Goal: Information Seeking & Learning: Learn about a topic

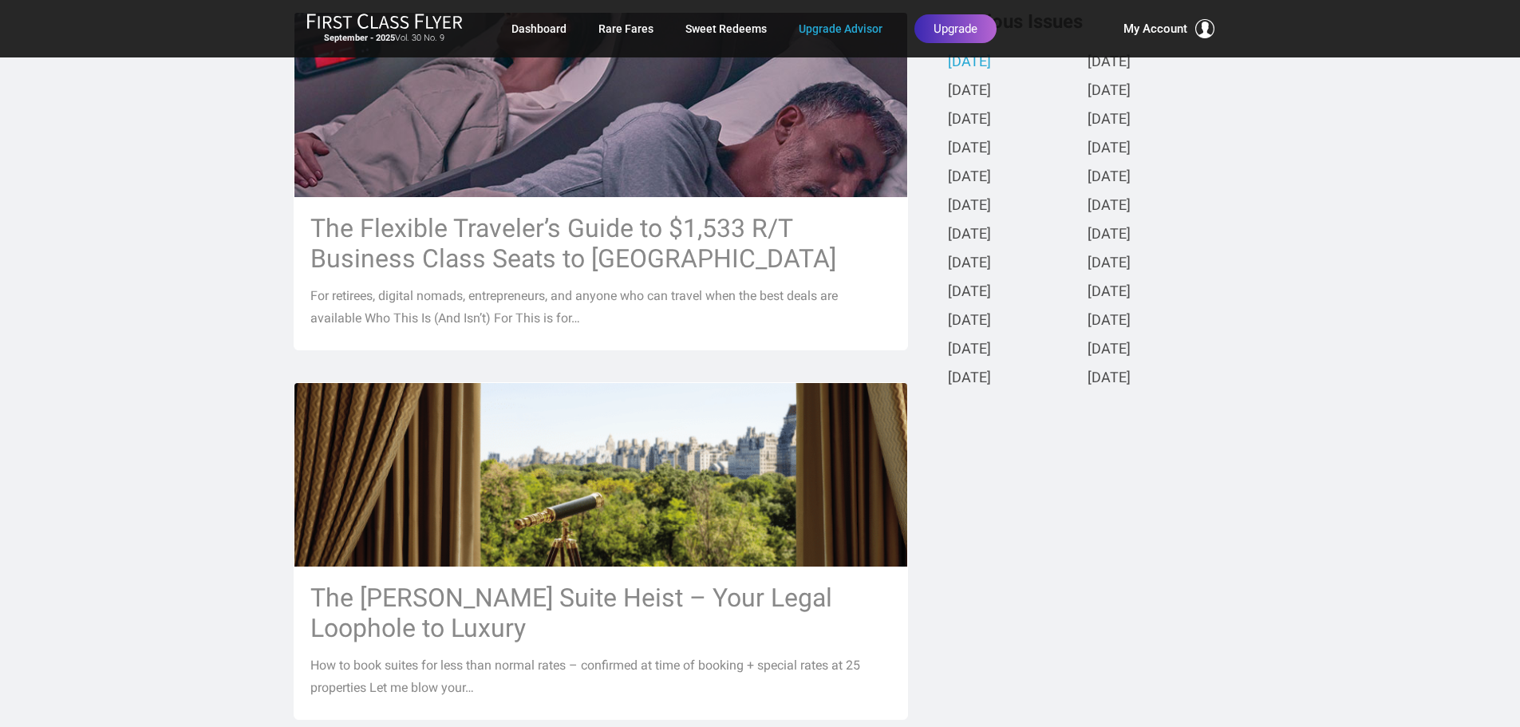
scroll to position [430, 0]
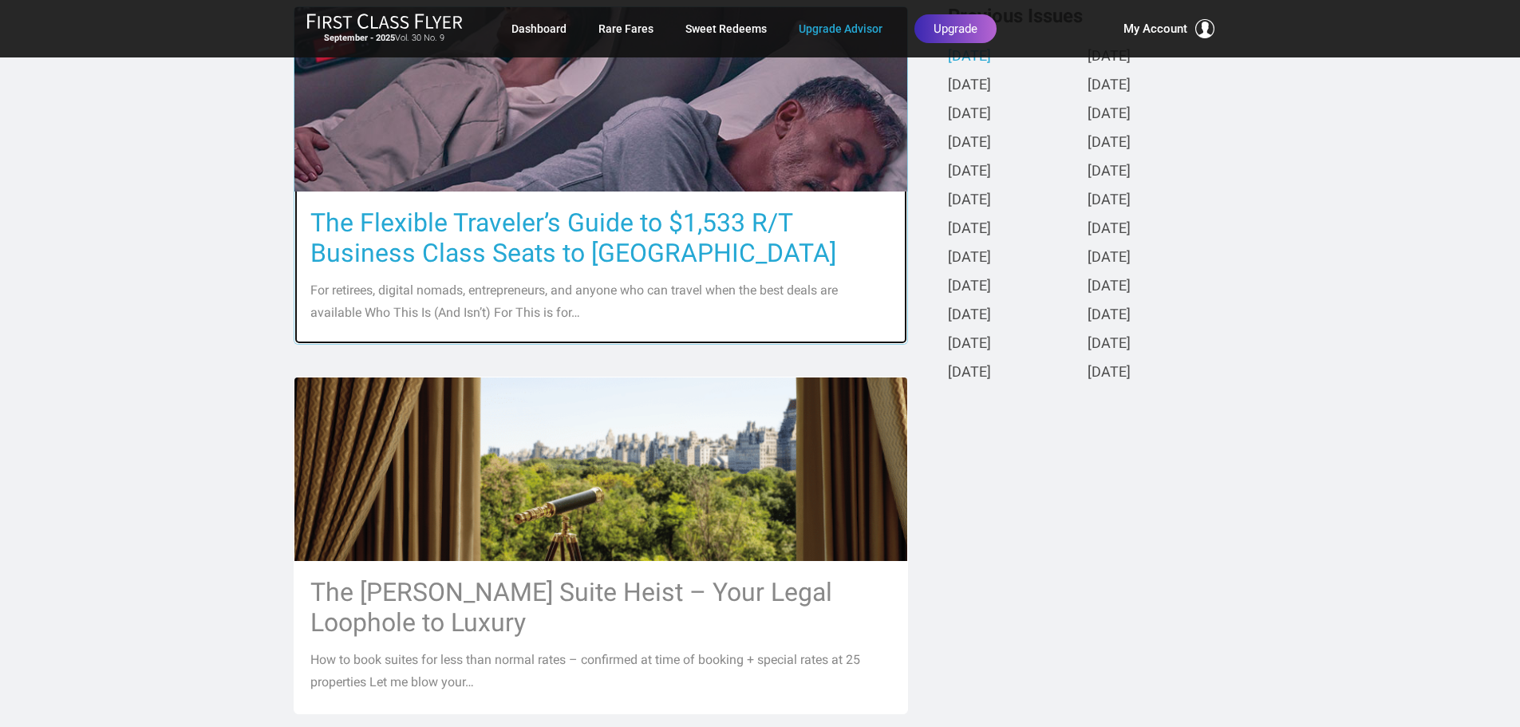
click at [460, 252] on h3 "The Flexible Traveler’s Guide to $1,533 R/T Business Class Seats to [GEOGRAPHIC…" at bounding box center [600, 237] width 581 height 61
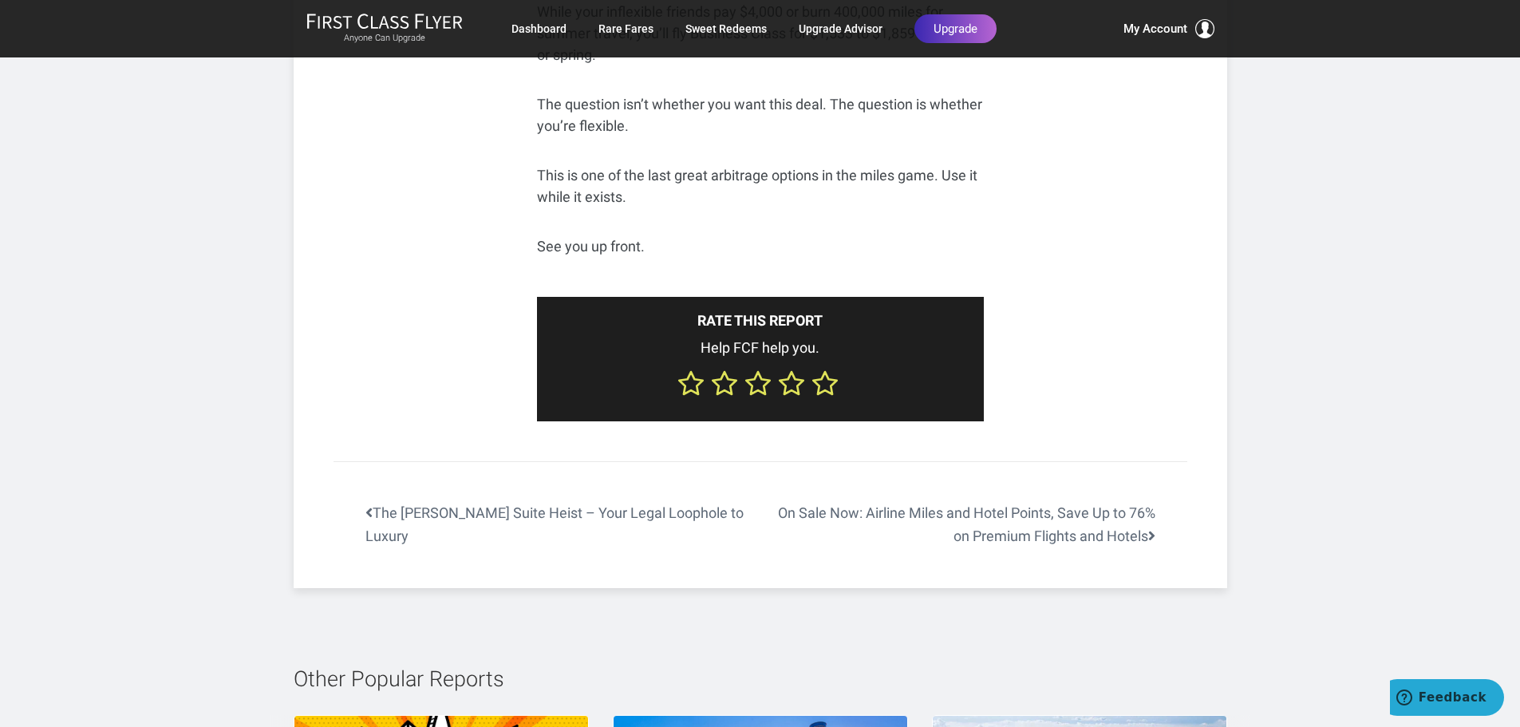
scroll to position [6443, 0]
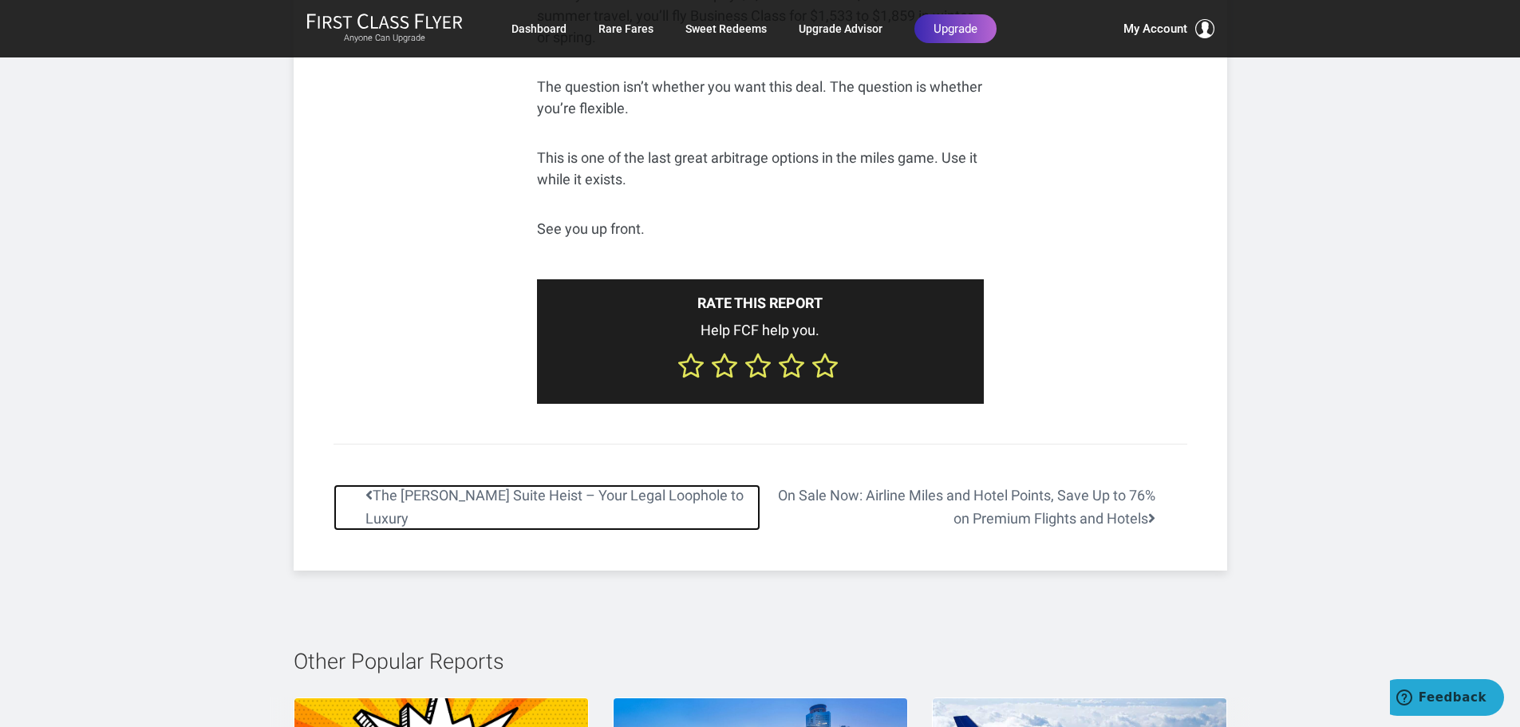
click at [457, 484] on link "The [PERSON_NAME] Suite Heist – Your Legal Loophole to Luxury" at bounding box center [546, 507] width 427 height 46
click at [454, 484] on link "The [PERSON_NAME] Suite Heist – Your Legal Loophole to Luxury" at bounding box center [546, 507] width 427 height 46
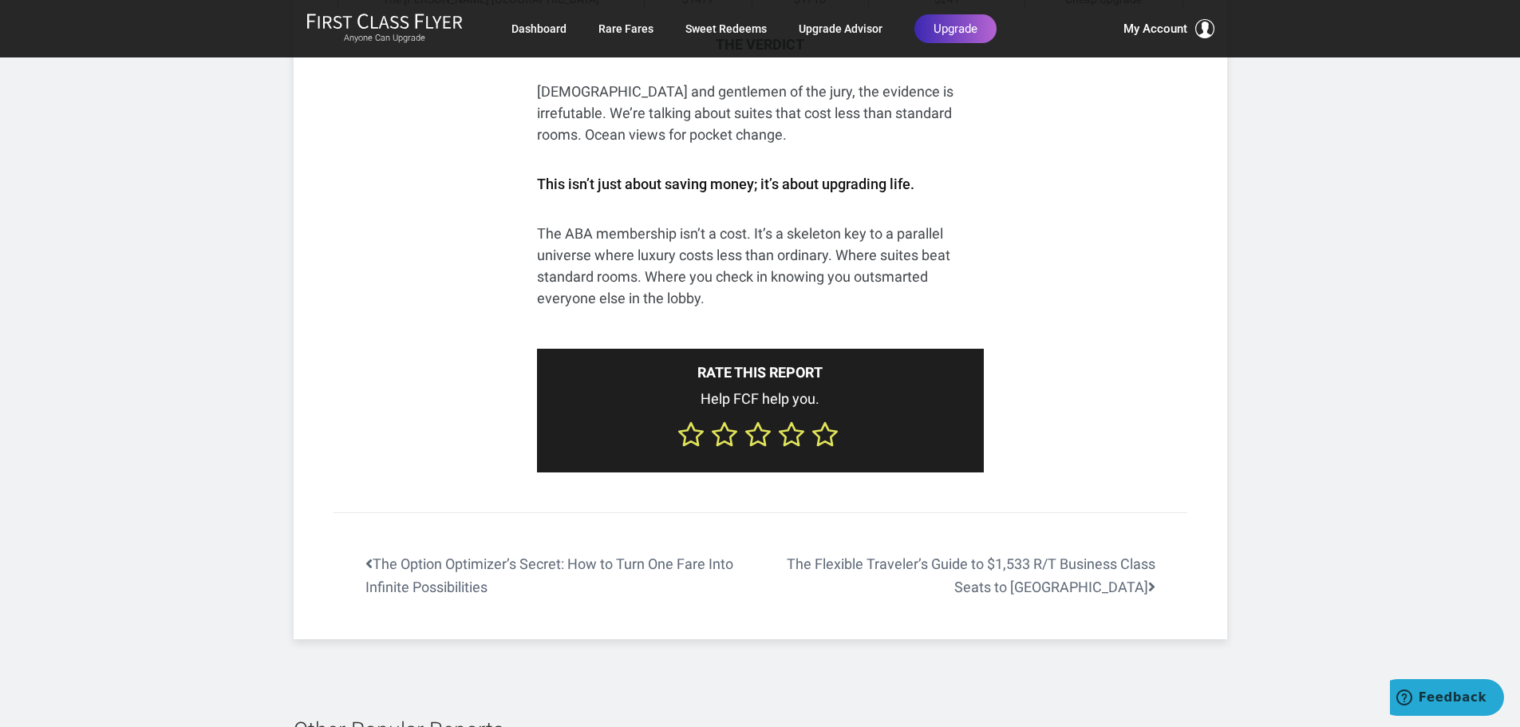
scroll to position [6660, 0]
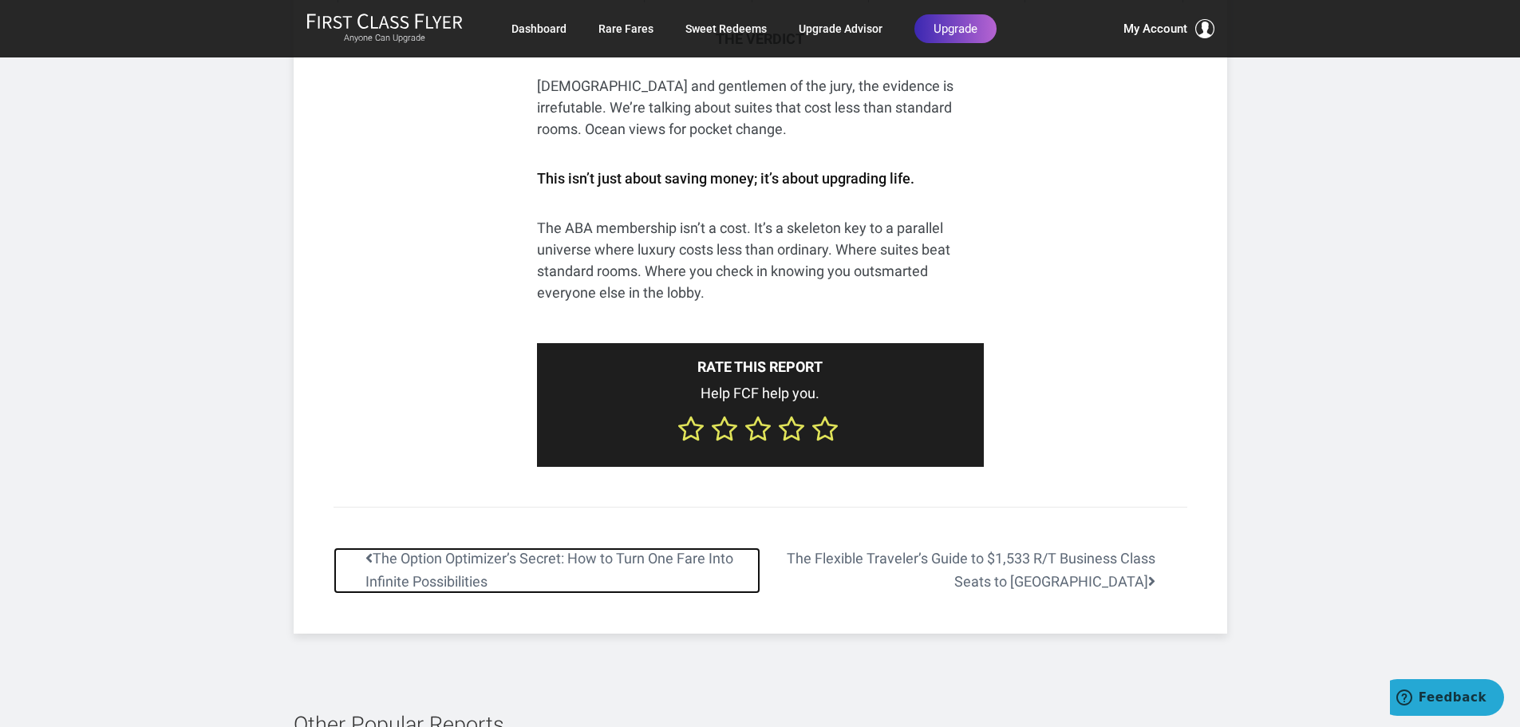
click at [448, 547] on link "The Option Optimizer’s Secret: How to Turn One Fare Into Infinite Possibilities" at bounding box center [546, 570] width 427 height 46
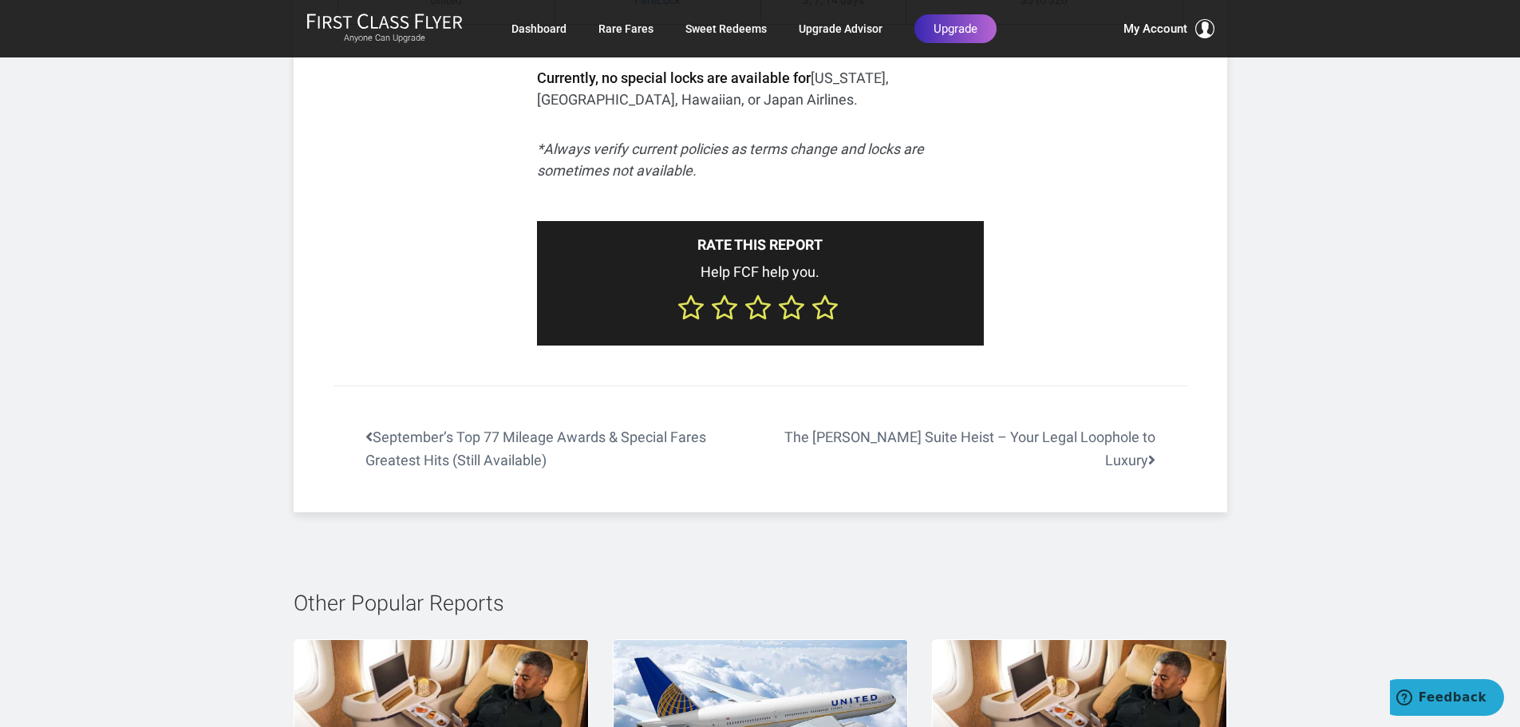
scroll to position [5206, 0]
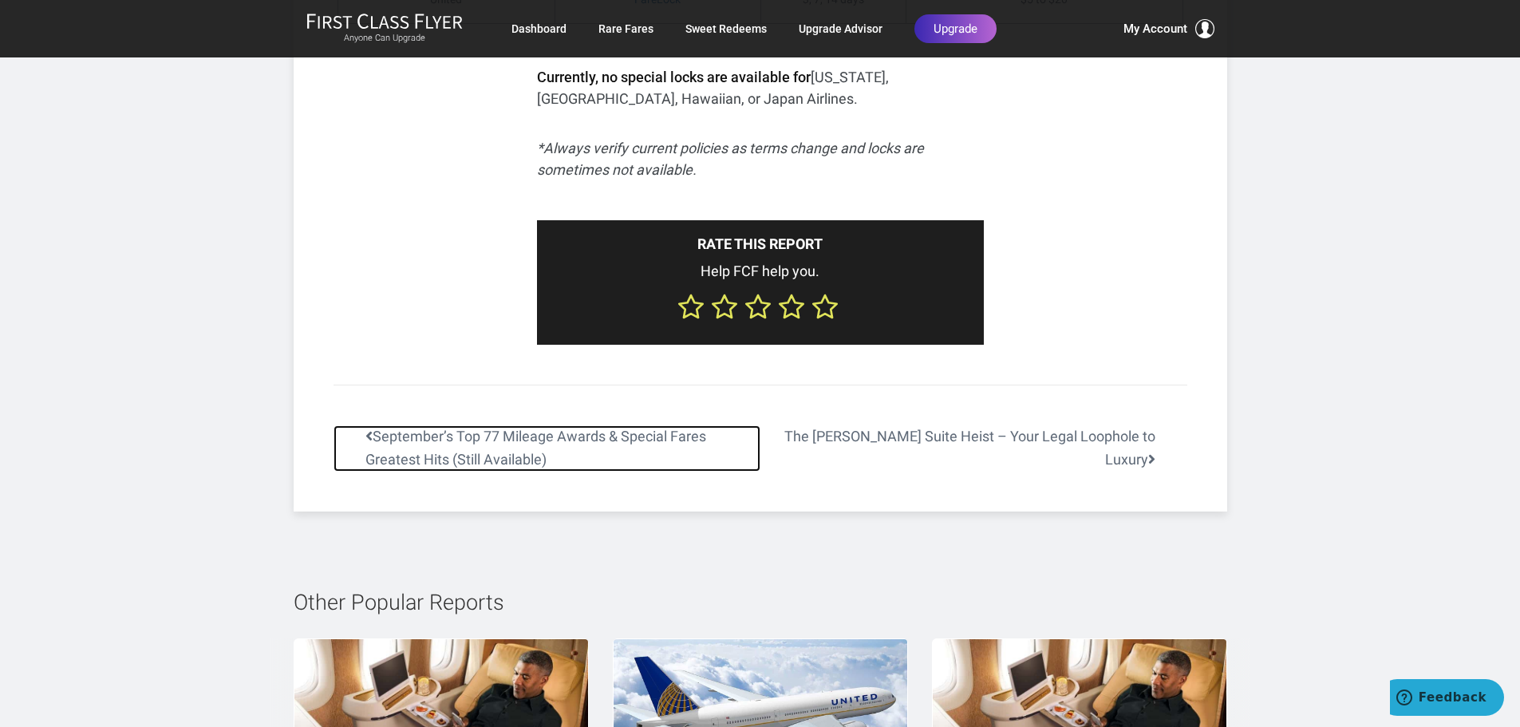
click at [474, 448] on link "September’s Top 77 Mileage Awards & Special Fares Greatest Hits (Still Availabl…" at bounding box center [546, 448] width 427 height 46
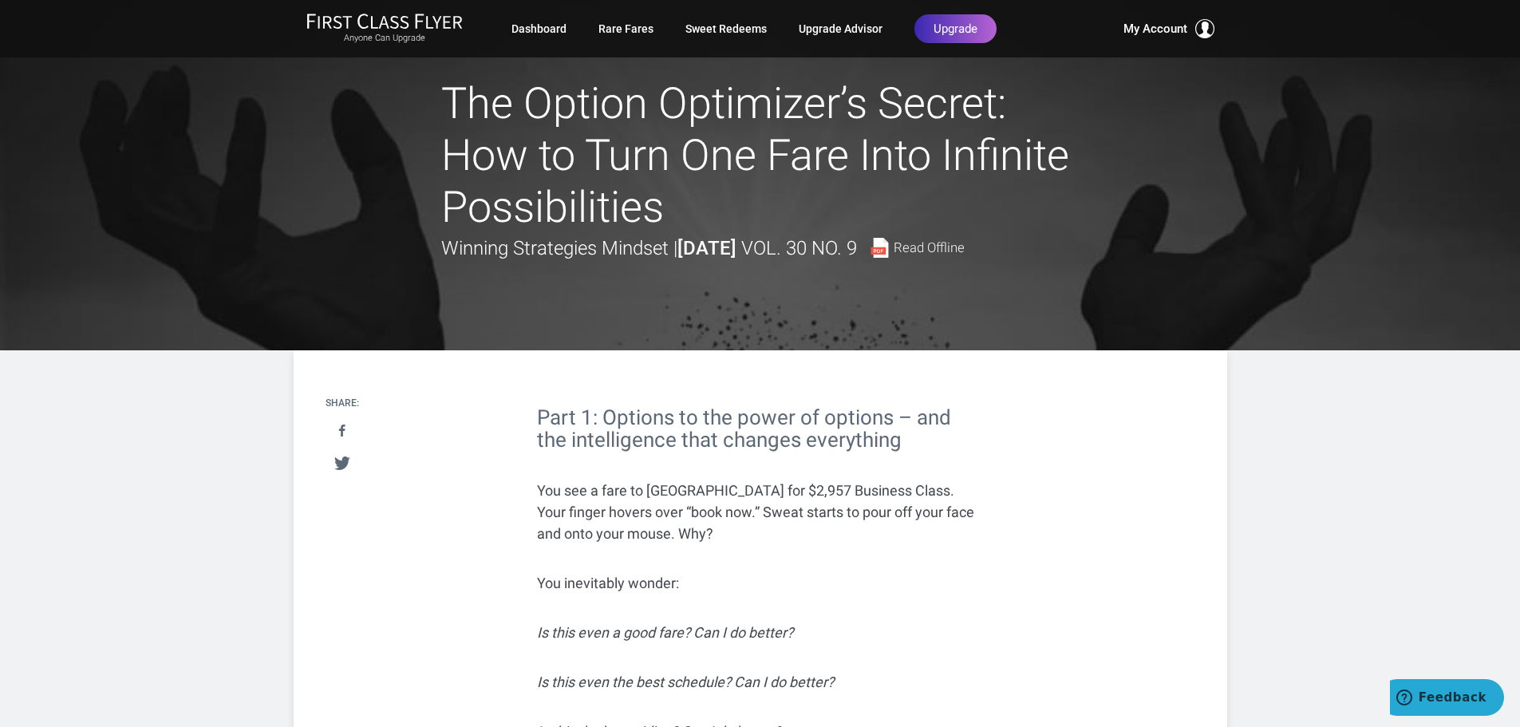
scroll to position [0, 0]
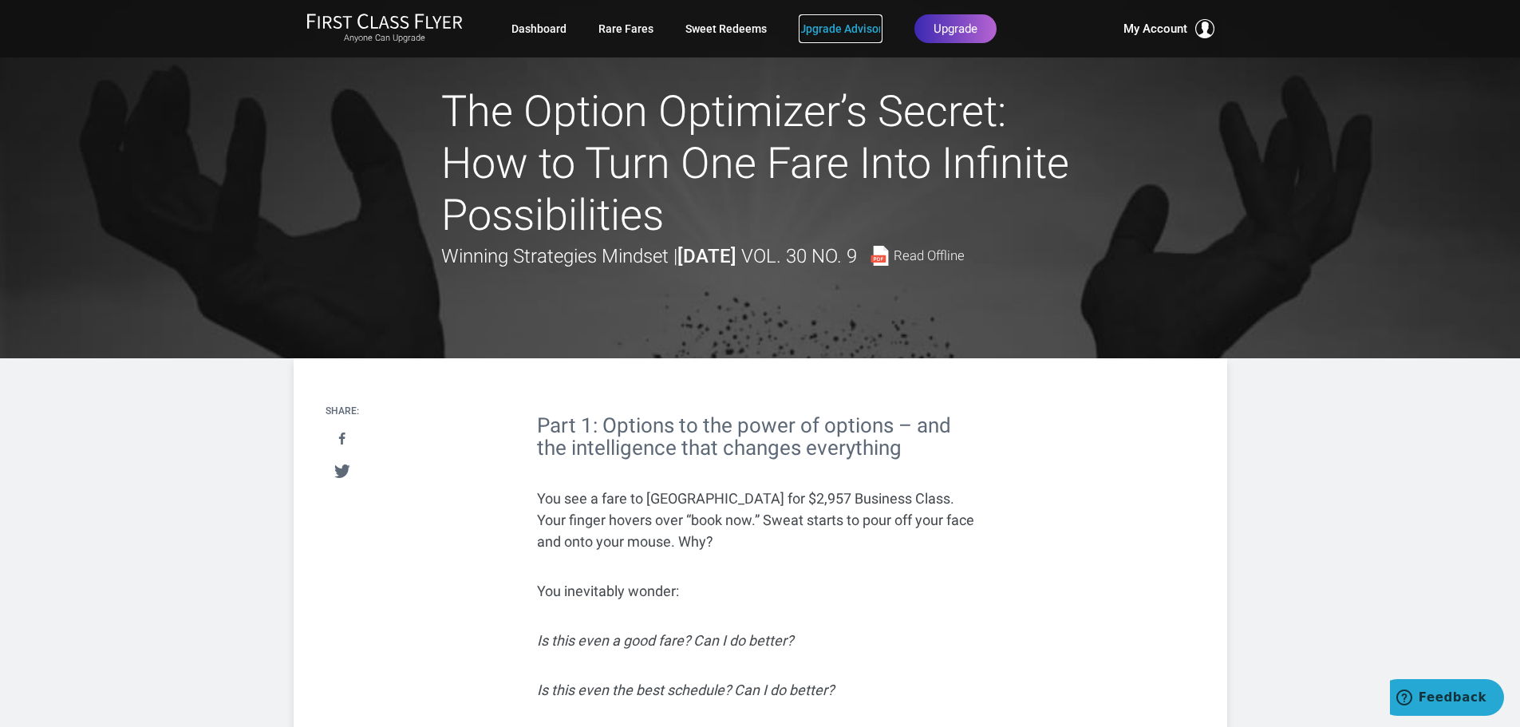
click at [831, 27] on link "Upgrade Advisor" at bounding box center [841, 28] width 84 height 29
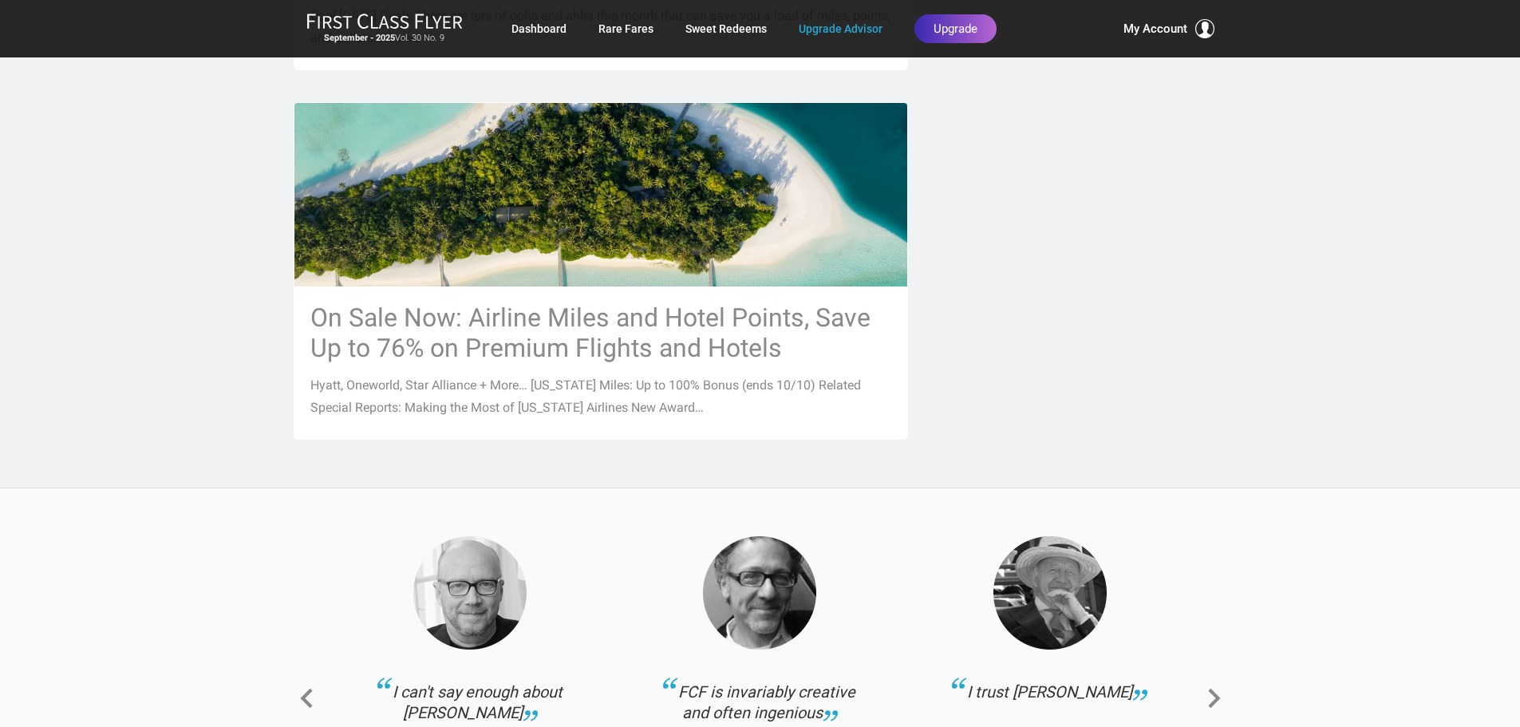
scroll to position [1769, 0]
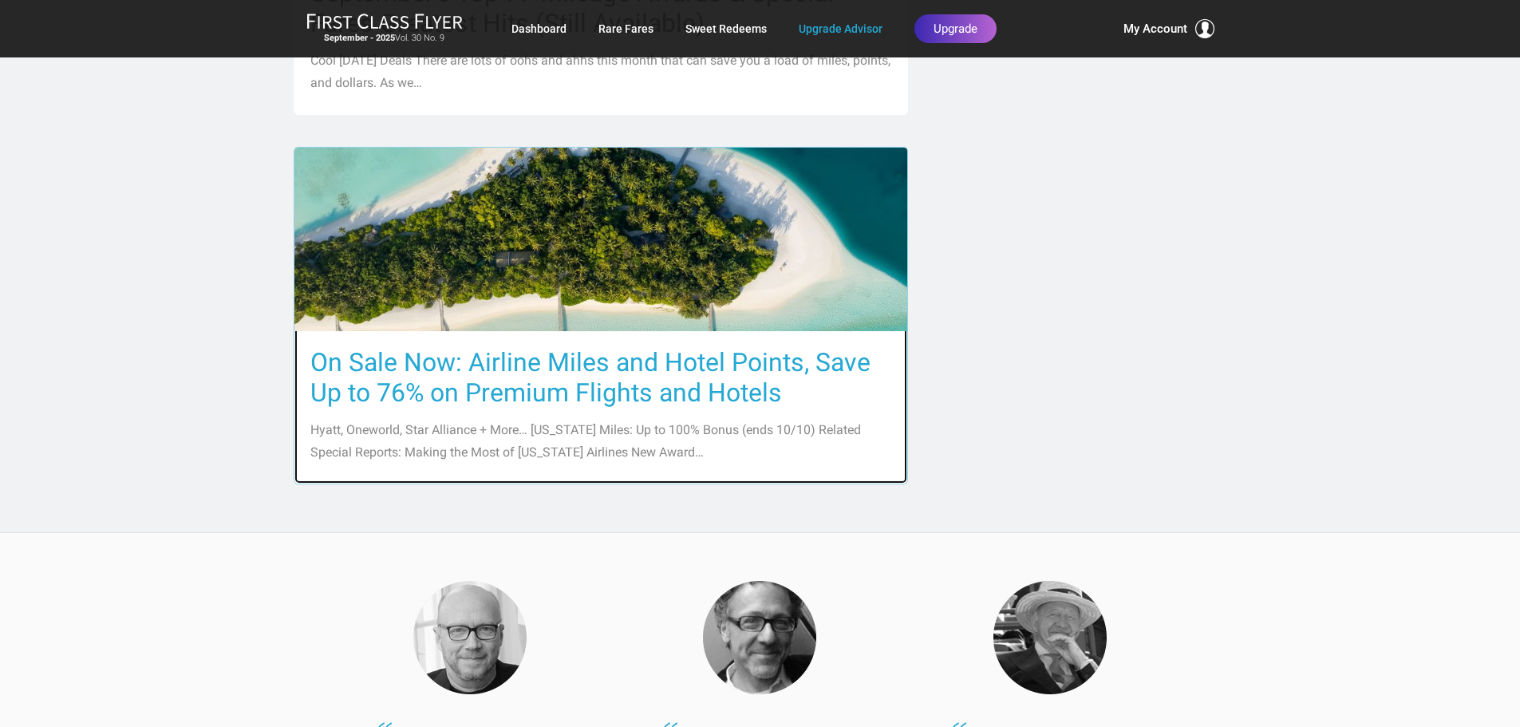
click at [529, 248] on img at bounding box center [600, 239] width 613 height 354
click at [529, 357] on h3 "On Sale Now: Airline Miles and Hotel Points, Save Up to 76% on Premium Flights …" at bounding box center [600, 377] width 581 height 61
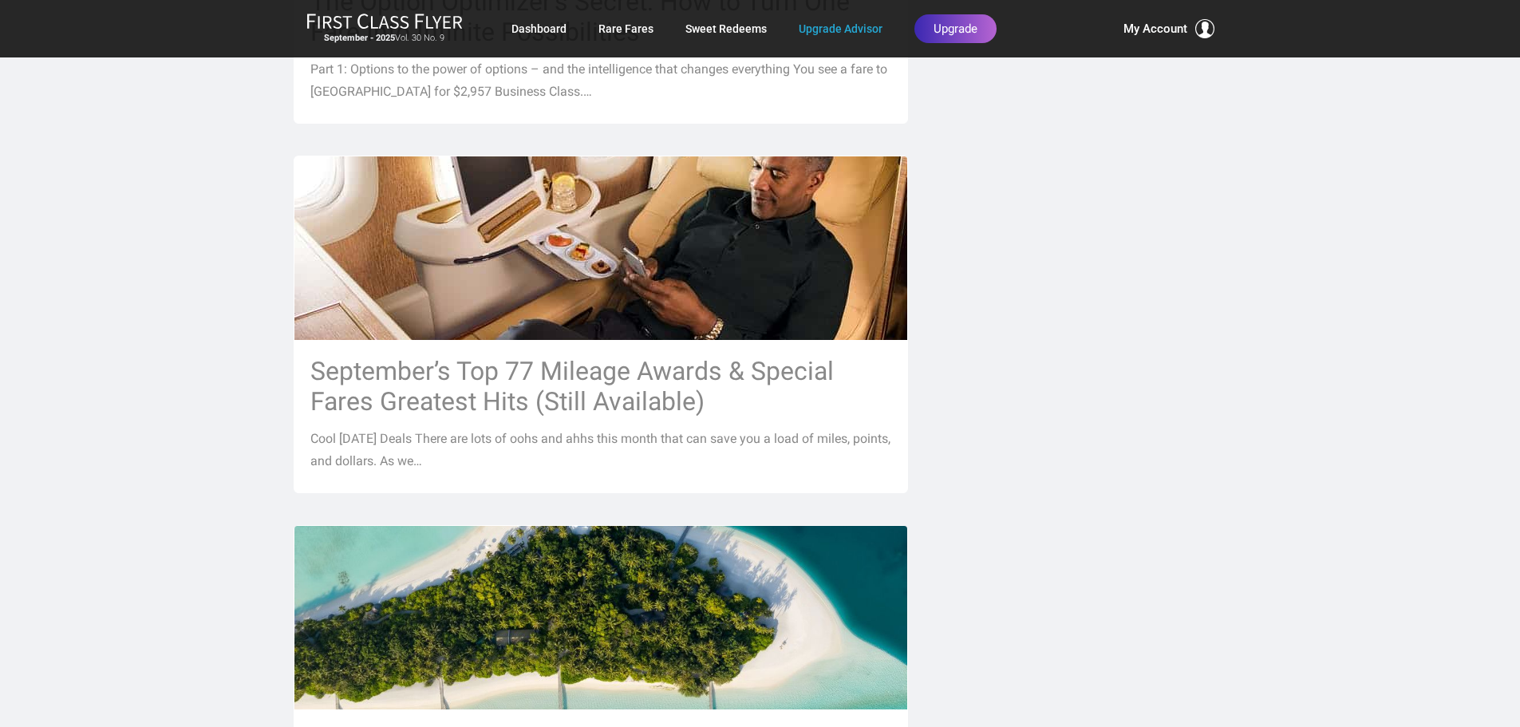
scroll to position [1407, 0]
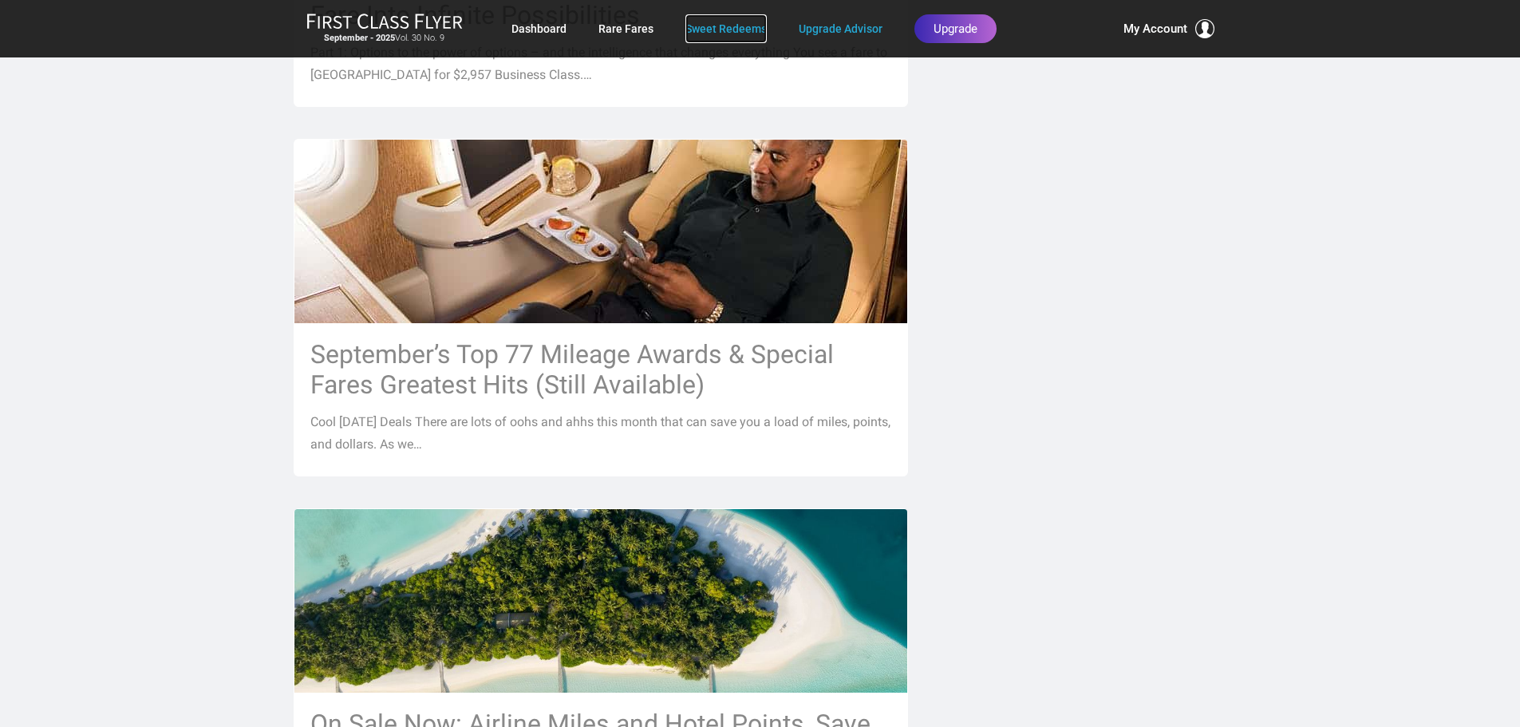
click at [708, 31] on link "Sweet Redeems" at bounding box center [725, 28] width 81 height 29
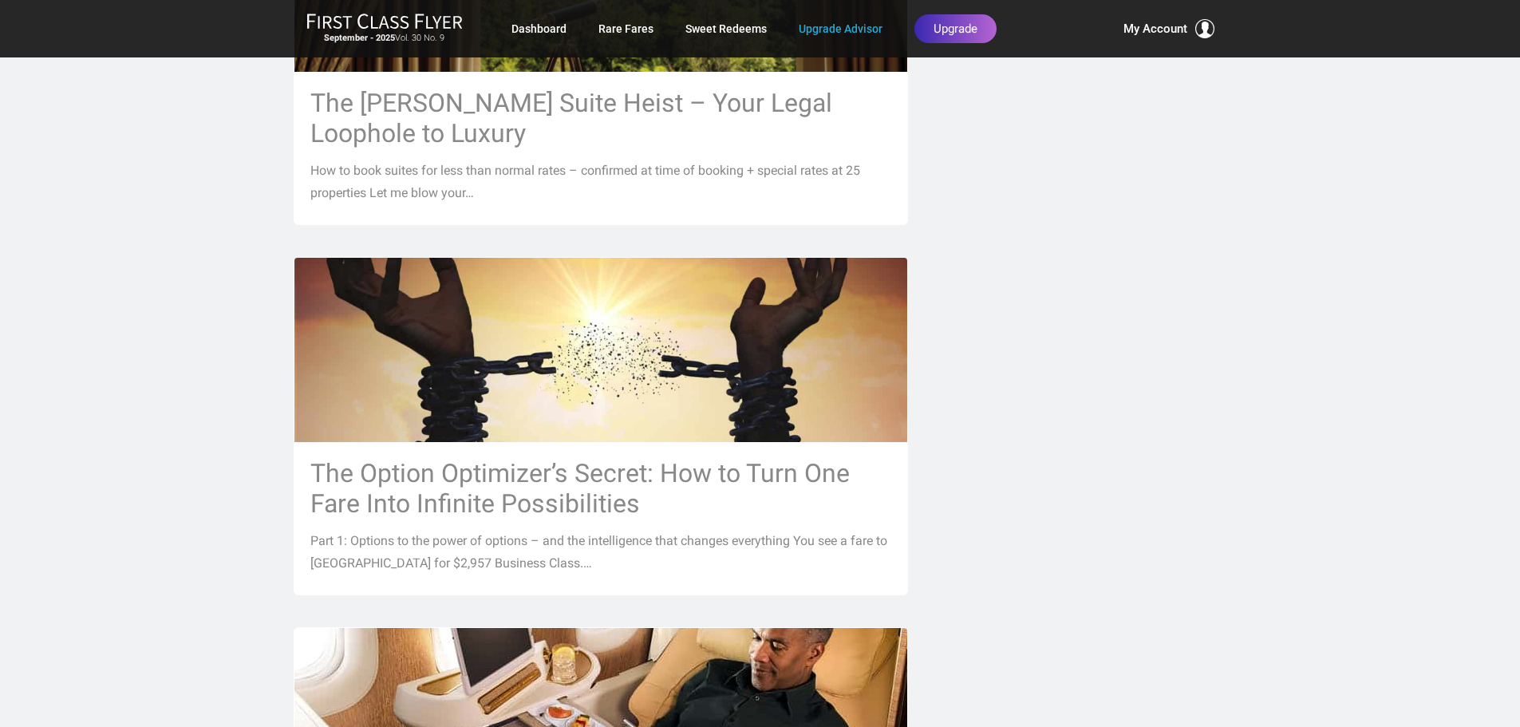
scroll to position [915, 0]
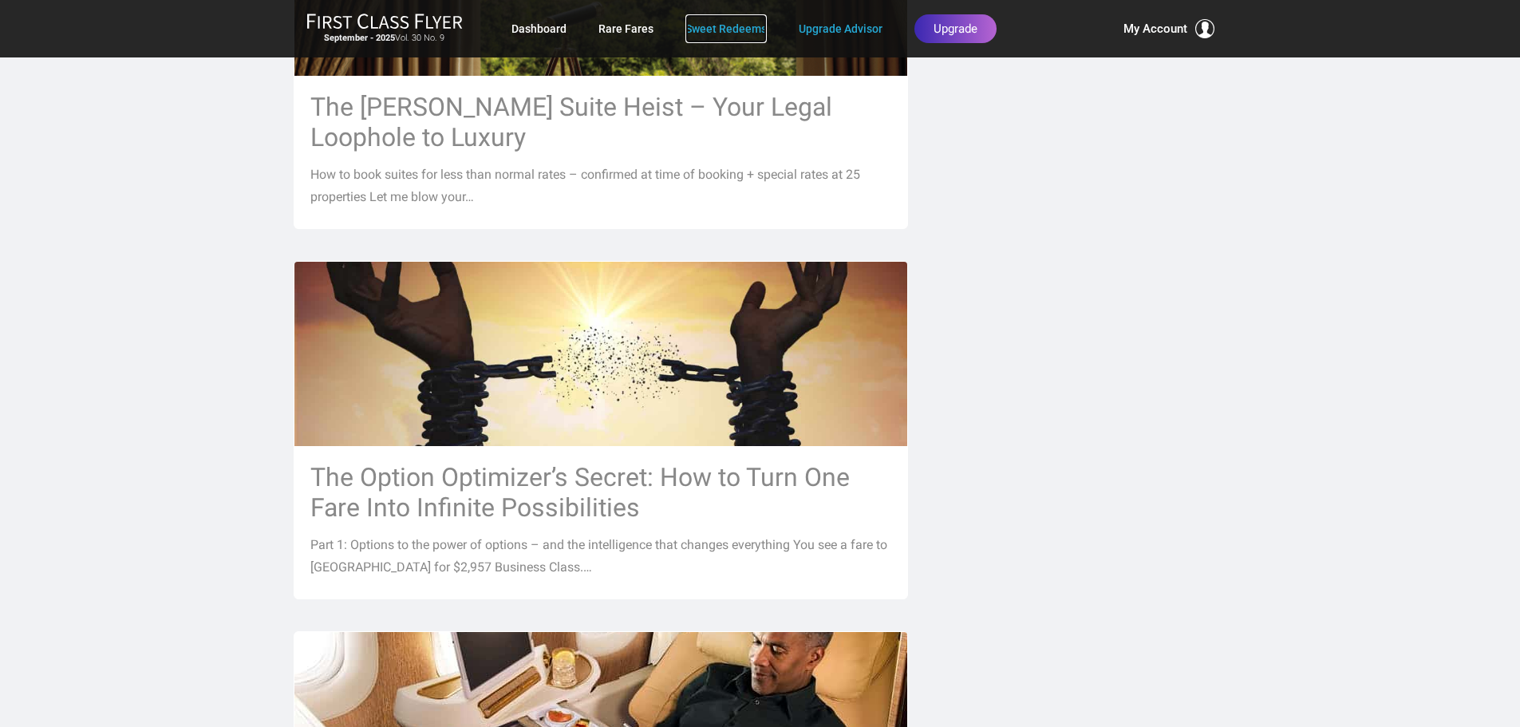
click at [727, 27] on link "Sweet Redeems" at bounding box center [725, 28] width 81 height 29
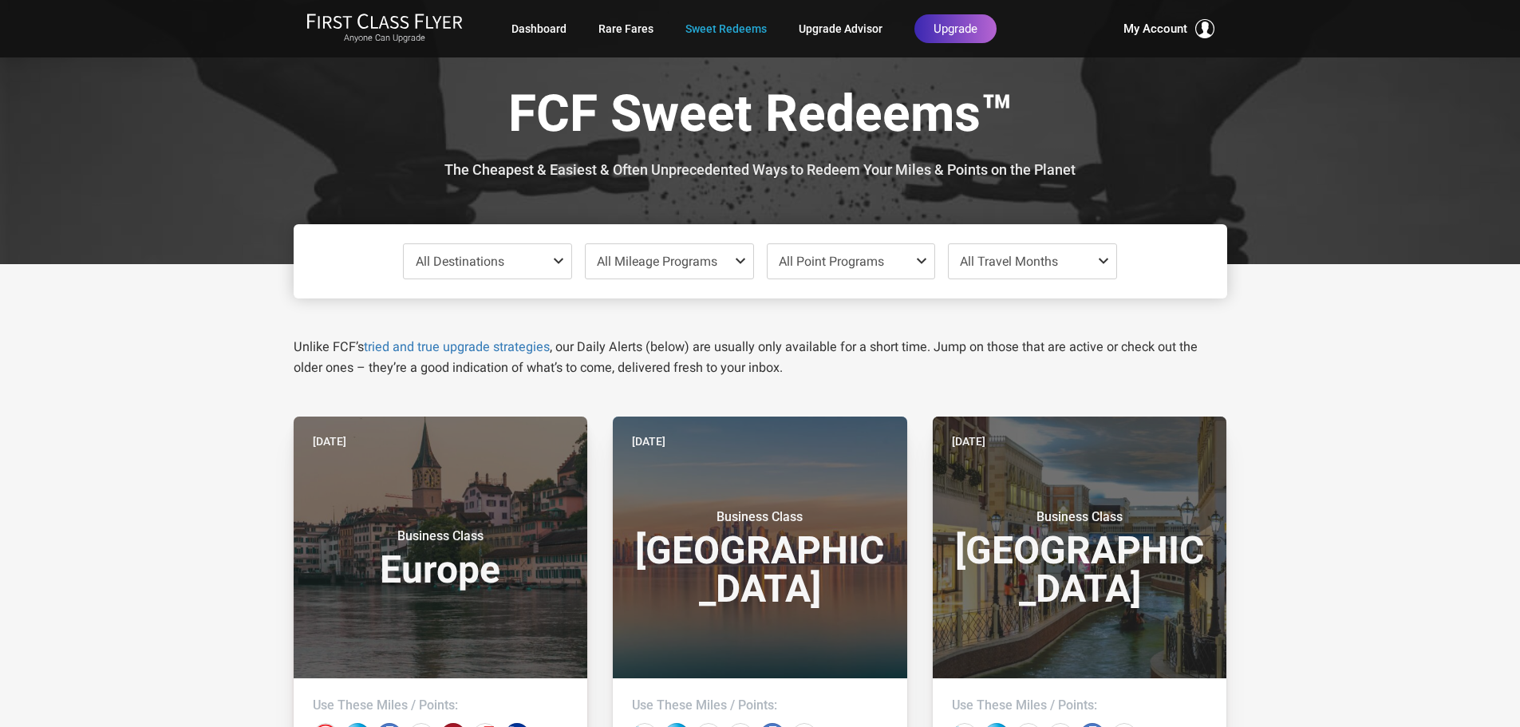
click at [558, 262] on span at bounding box center [561, 260] width 19 height 13
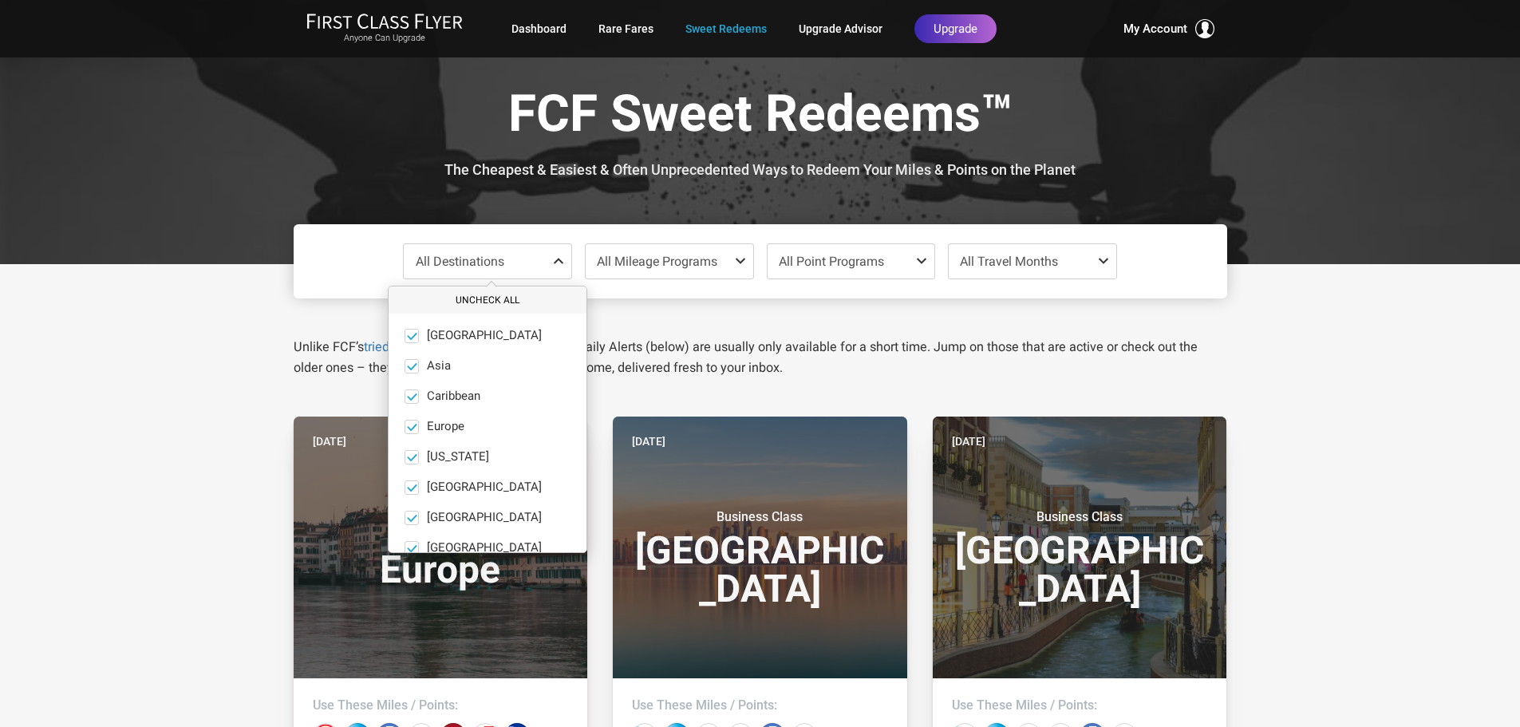
click at [480, 295] on button "Uncheck All" at bounding box center [488, 300] width 198 height 26
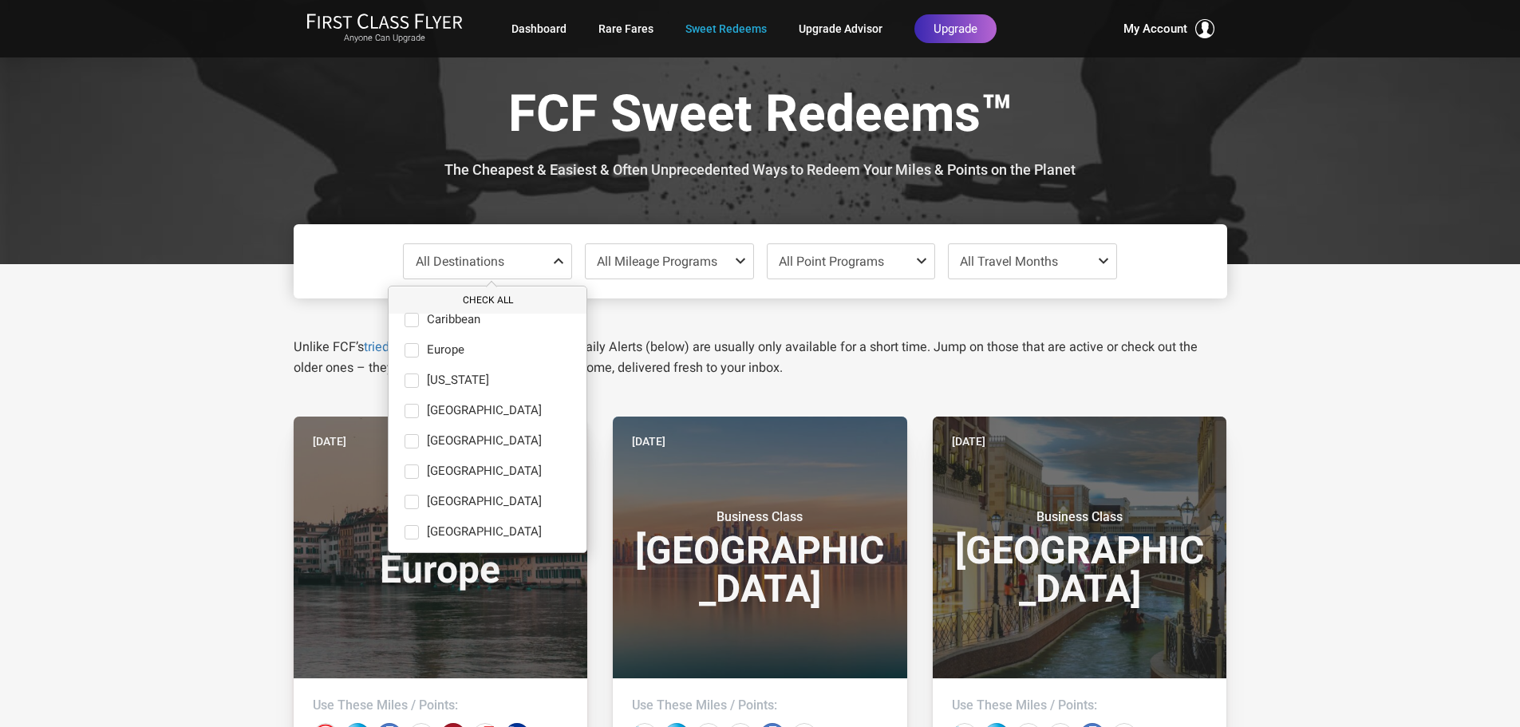
scroll to position [110, 0]
click at [411, 529] on span at bounding box center [411, 529] width 14 height 14
click at [0, 0] on input "South Pacific only" at bounding box center [0, 0] width 0 height 0
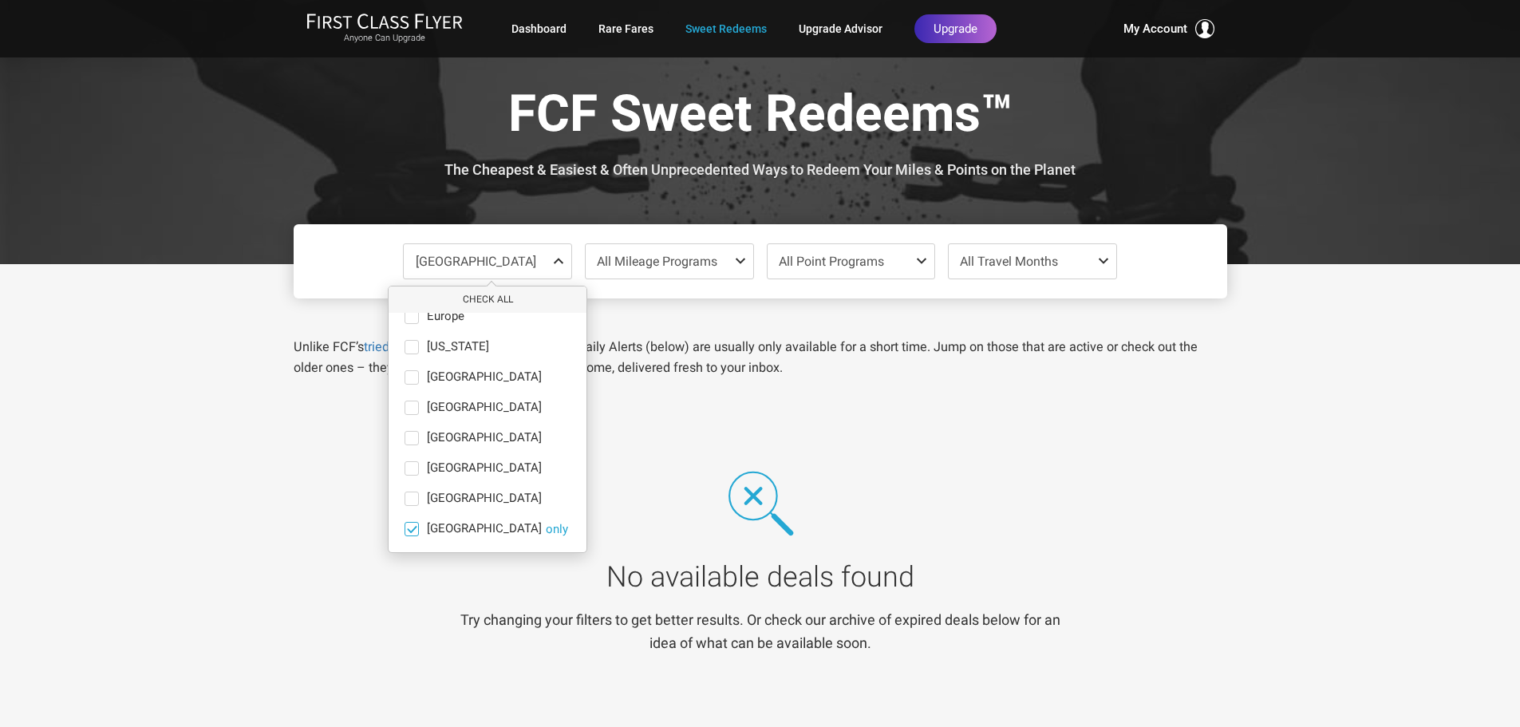
click at [411, 531] on span at bounding box center [412, 529] width 12 height 12
click at [0, 0] on input "South Pacific only" at bounding box center [0, 0] width 0 height 0
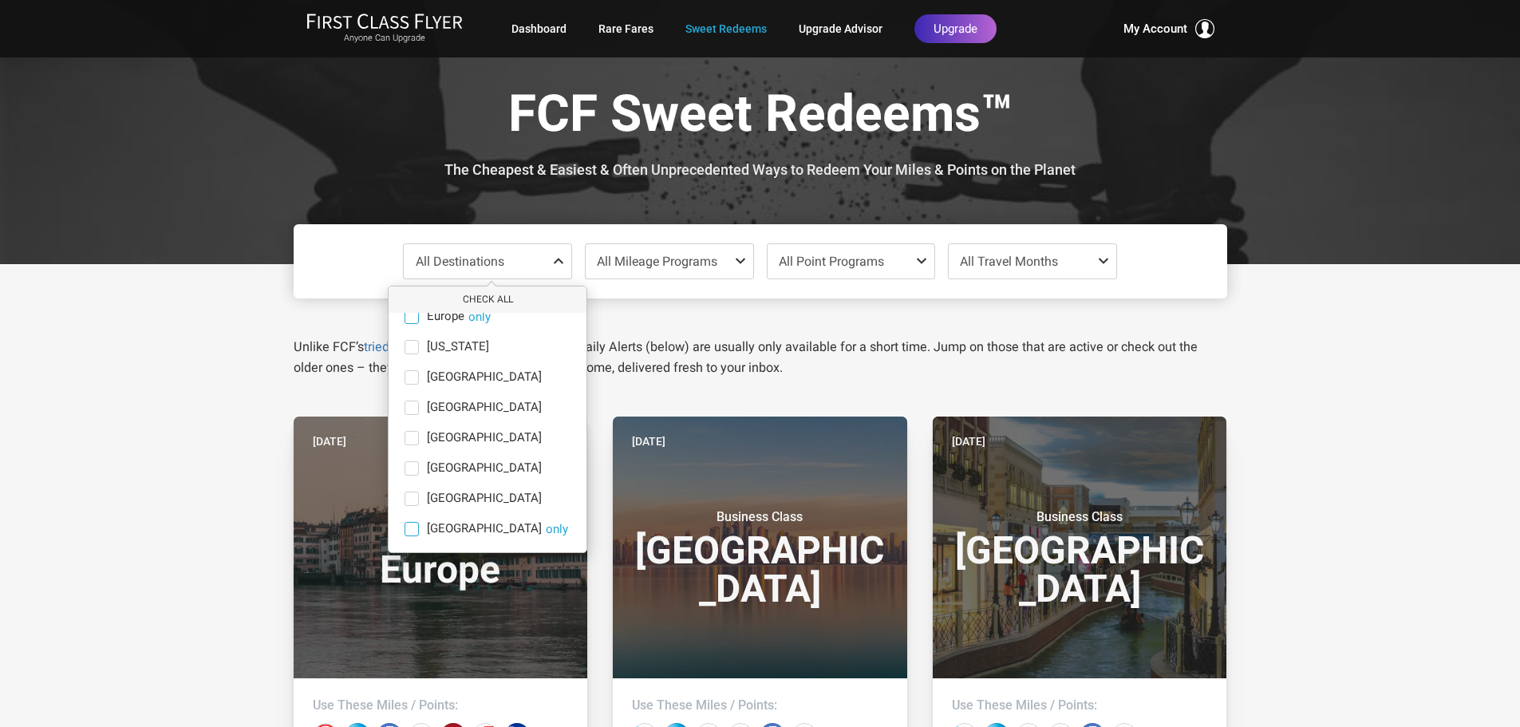
click at [413, 312] on span at bounding box center [411, 317] width 14 height 14
click at [0, 0] on input "Europe only" at bounding box center [0, 0] width 0 height 0
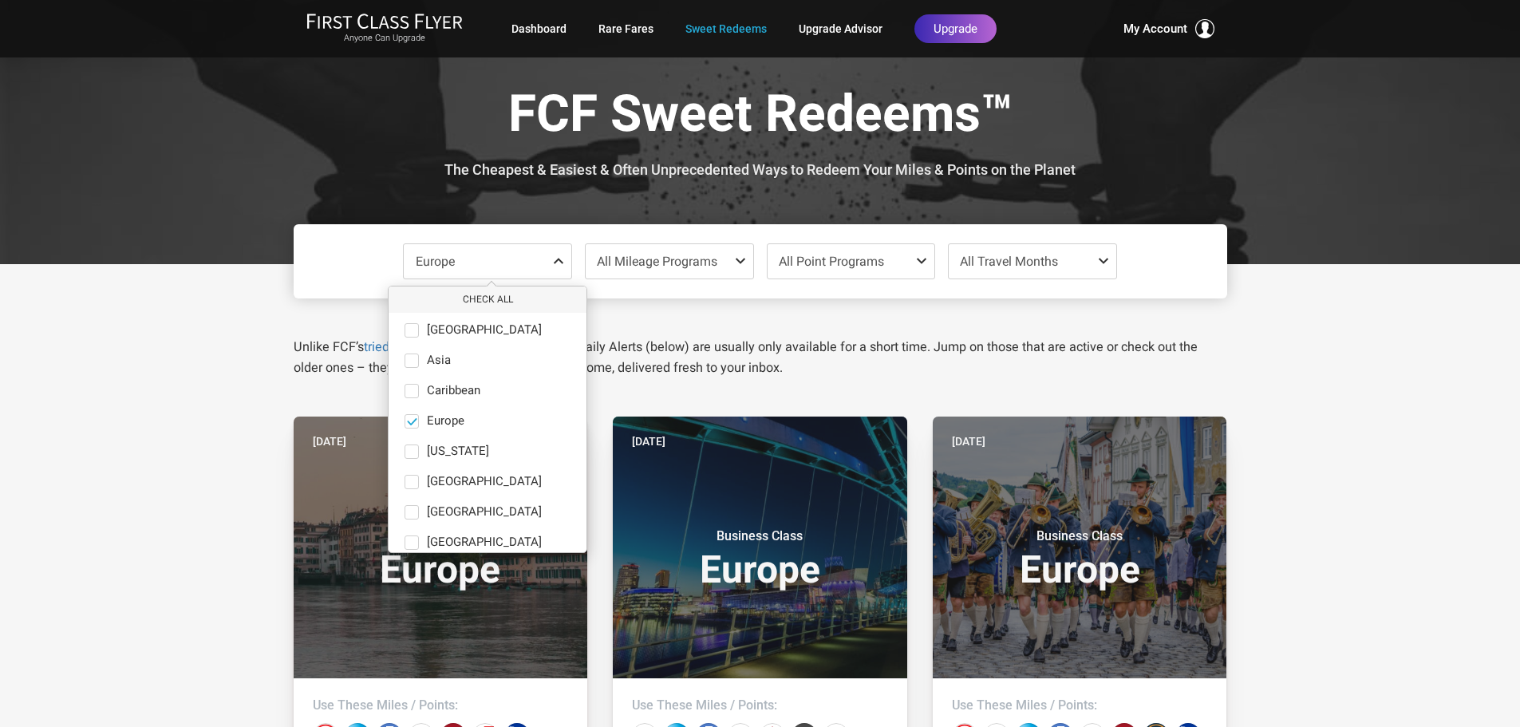
scroll to position [0, 0]
drag, startPoint x: 215, startPoint y: 490, endPoint x: 207, endPoint y: 481, distance: 12.4
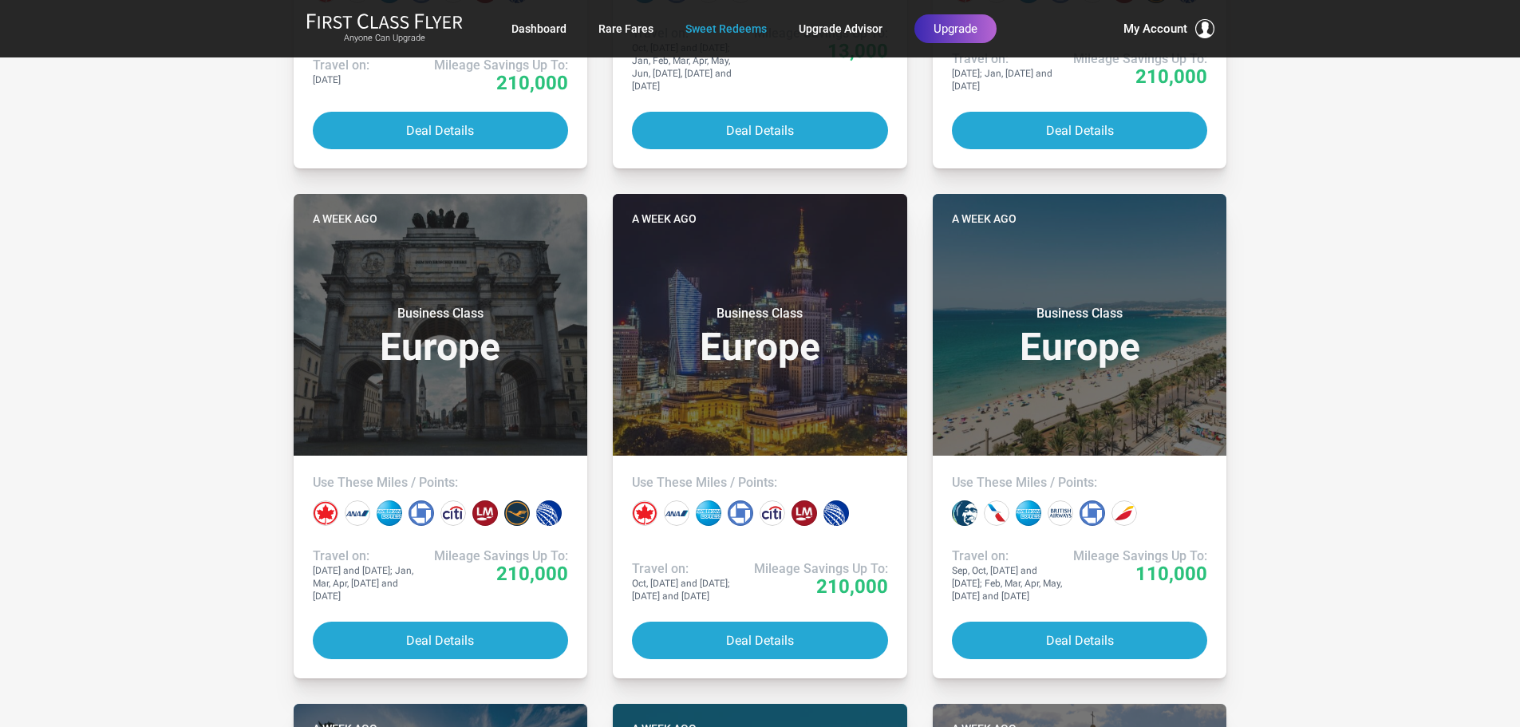
scroll to position [1258, 0]
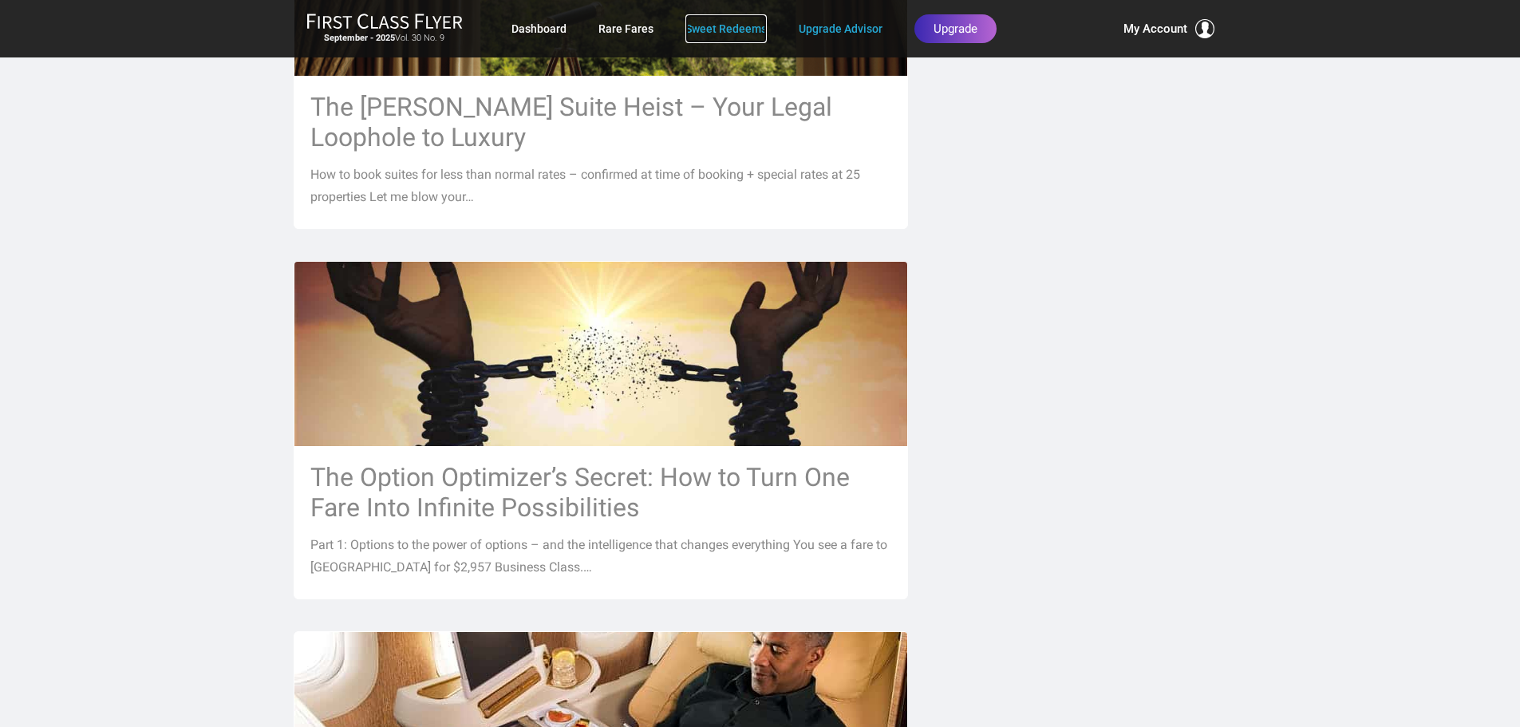
click at [724, 28] on link "Sweet Redeems" at bounding box center [725, 28] width 81 height 29
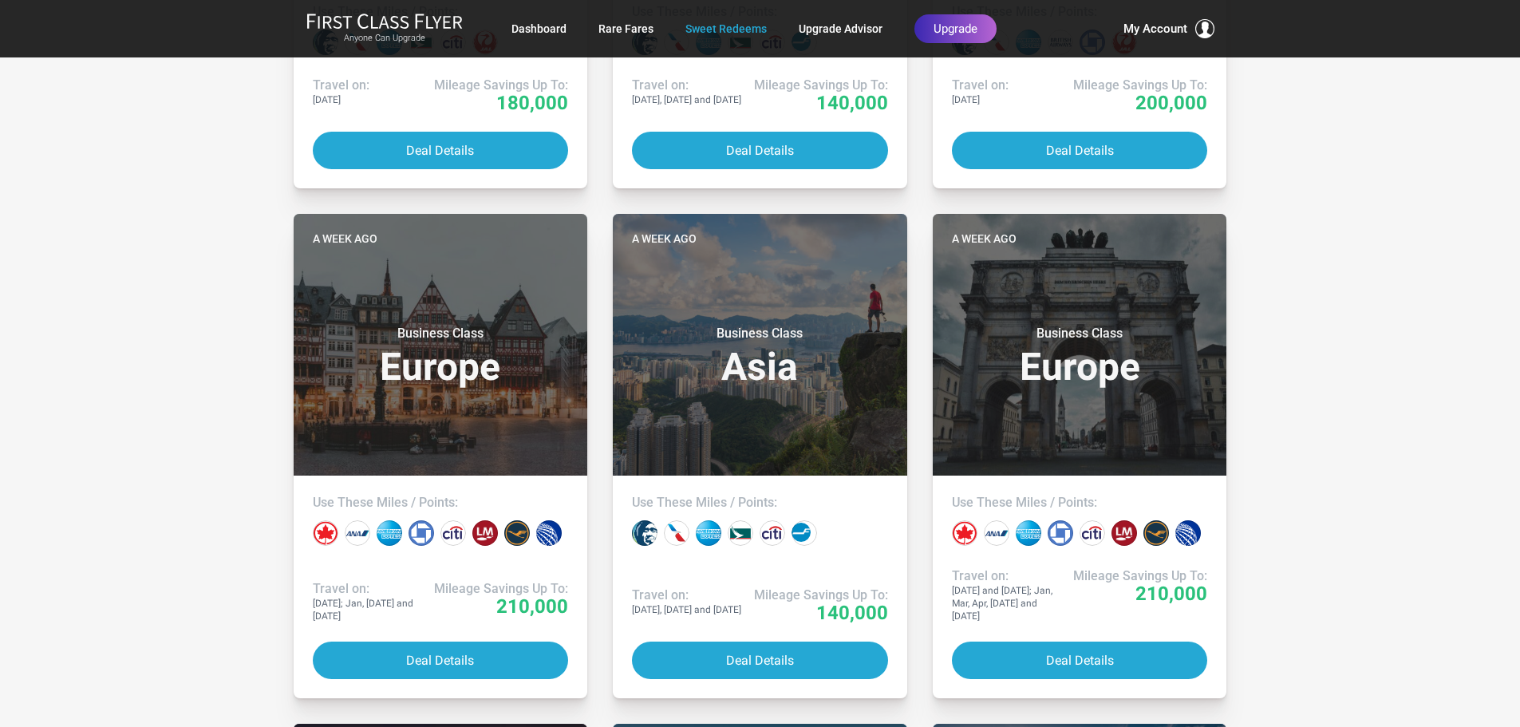
scroll to position [3213, 0]
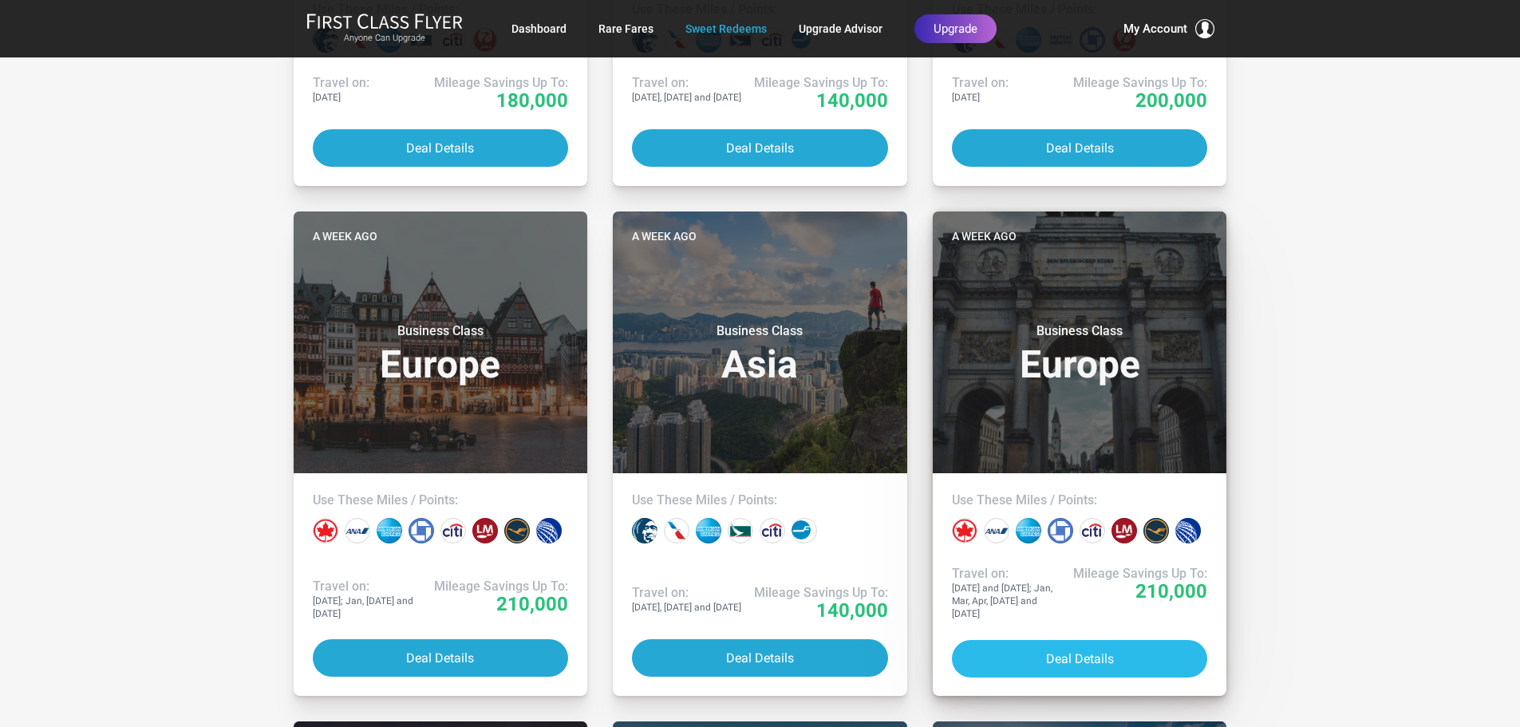
click at [1071, 640] on button "Deal Details" at bounding box center [1080, 658] width 256 height 37
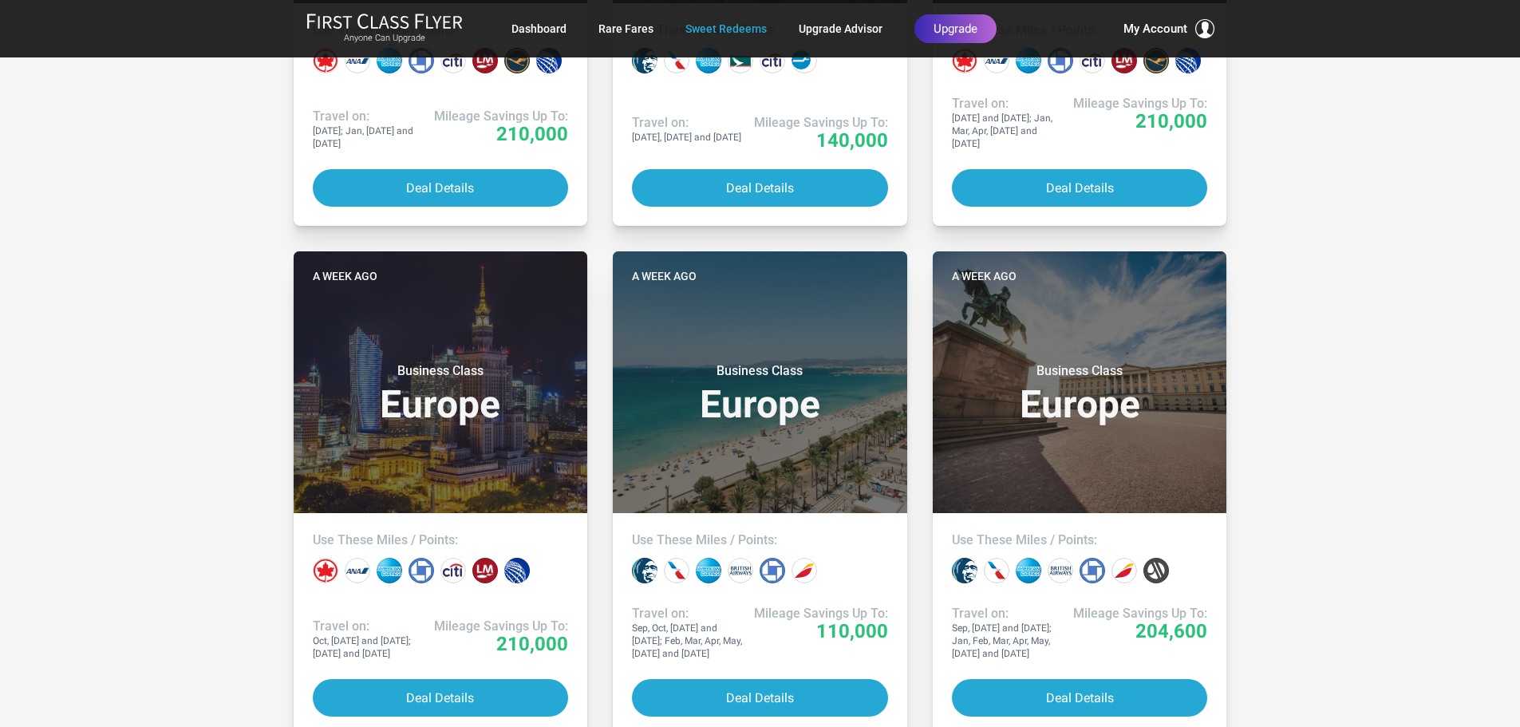
scroll to position [3683, 0]
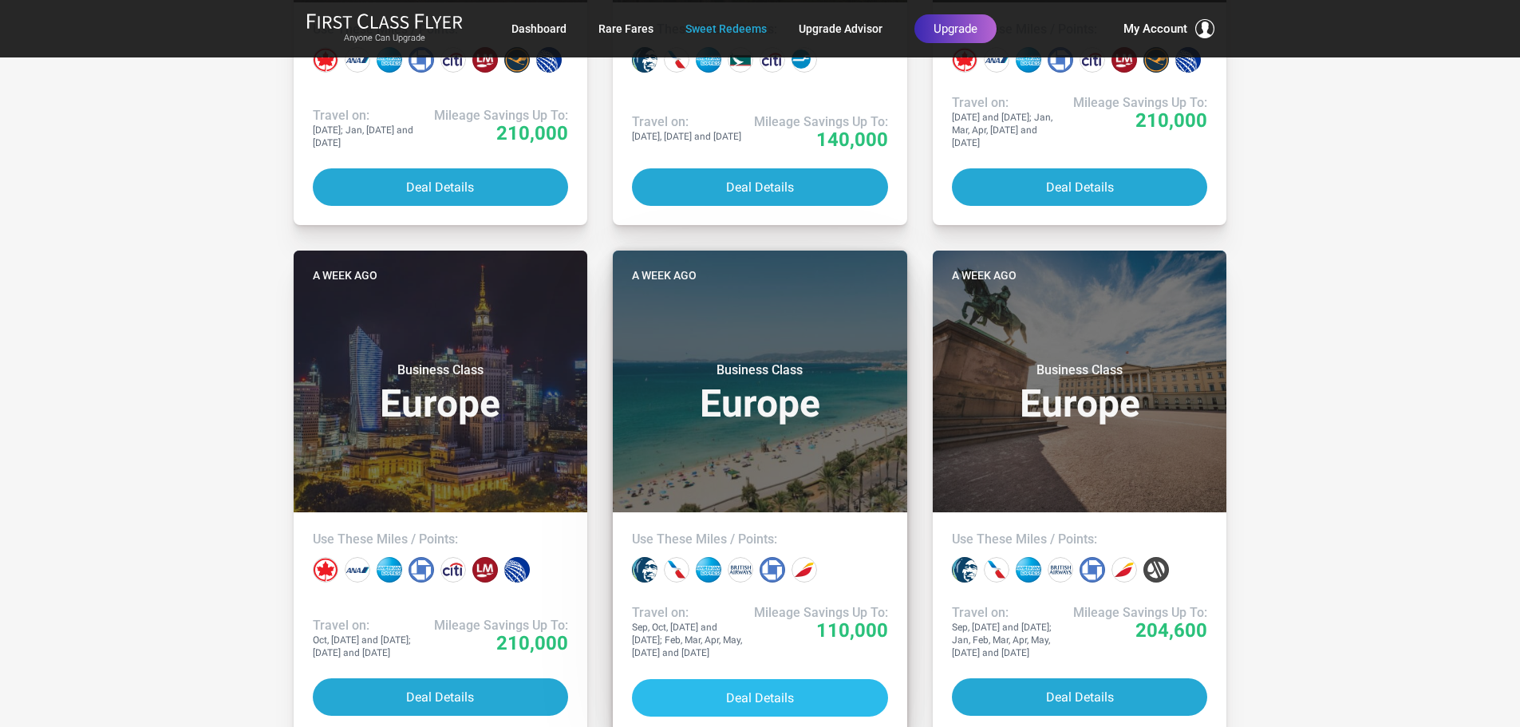
click at [703, 679] on button "Deal Details" at bounding box center [760, 697] width 256 height 37
click at [787, 679] on button "Deal Details" at bounding box center [760, 697] width 256 height 37
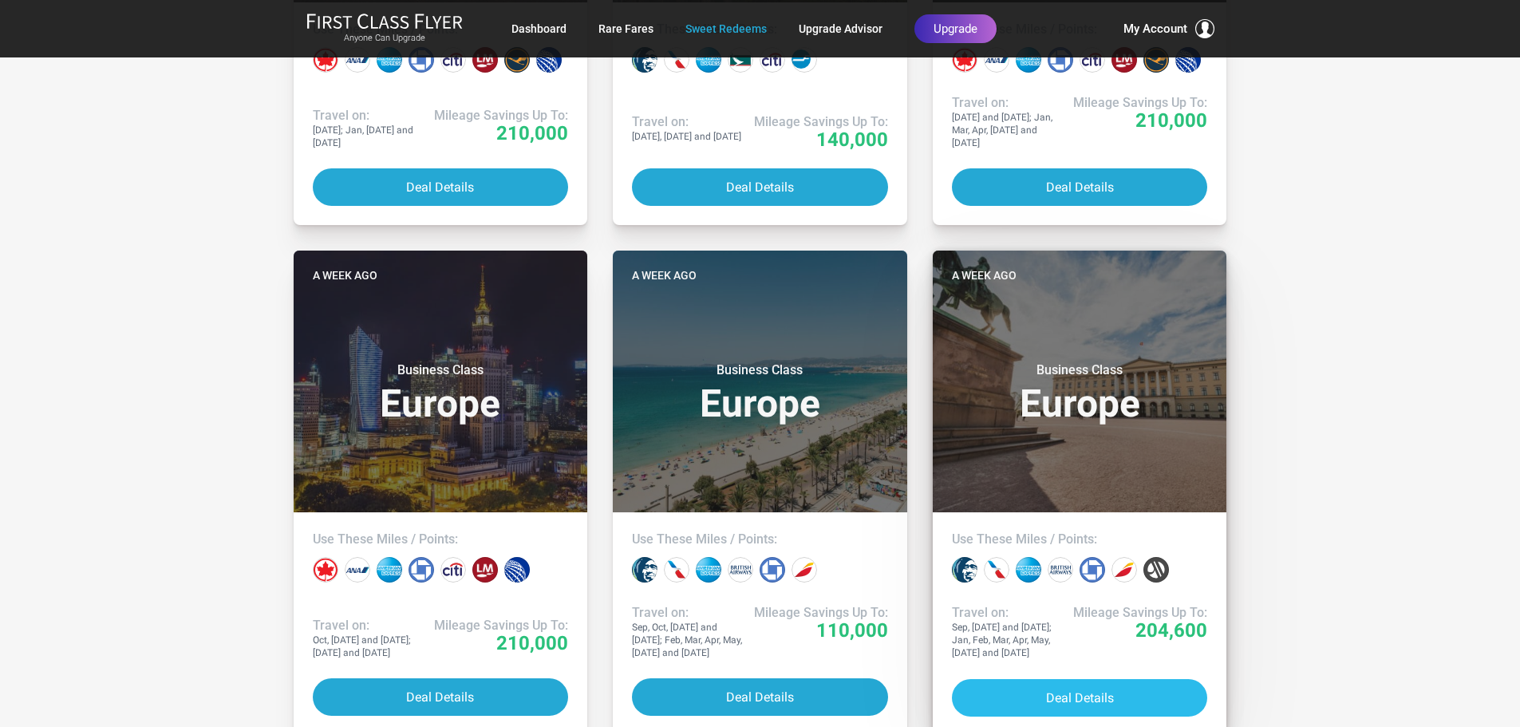
click at [1035, 679] on button "Deal Details" at bounding box center [1080, 697] width 256 height 37
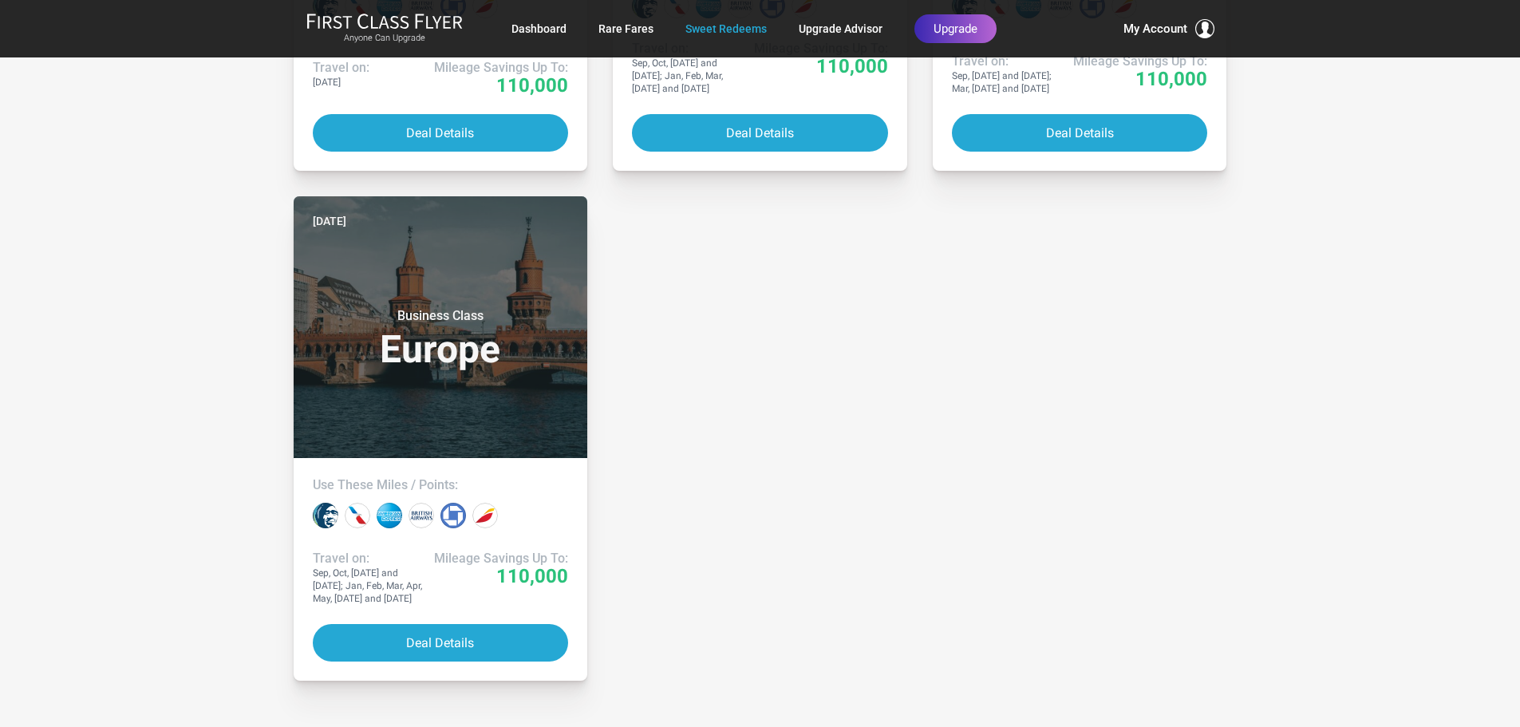
scroll to position [4283, 0]
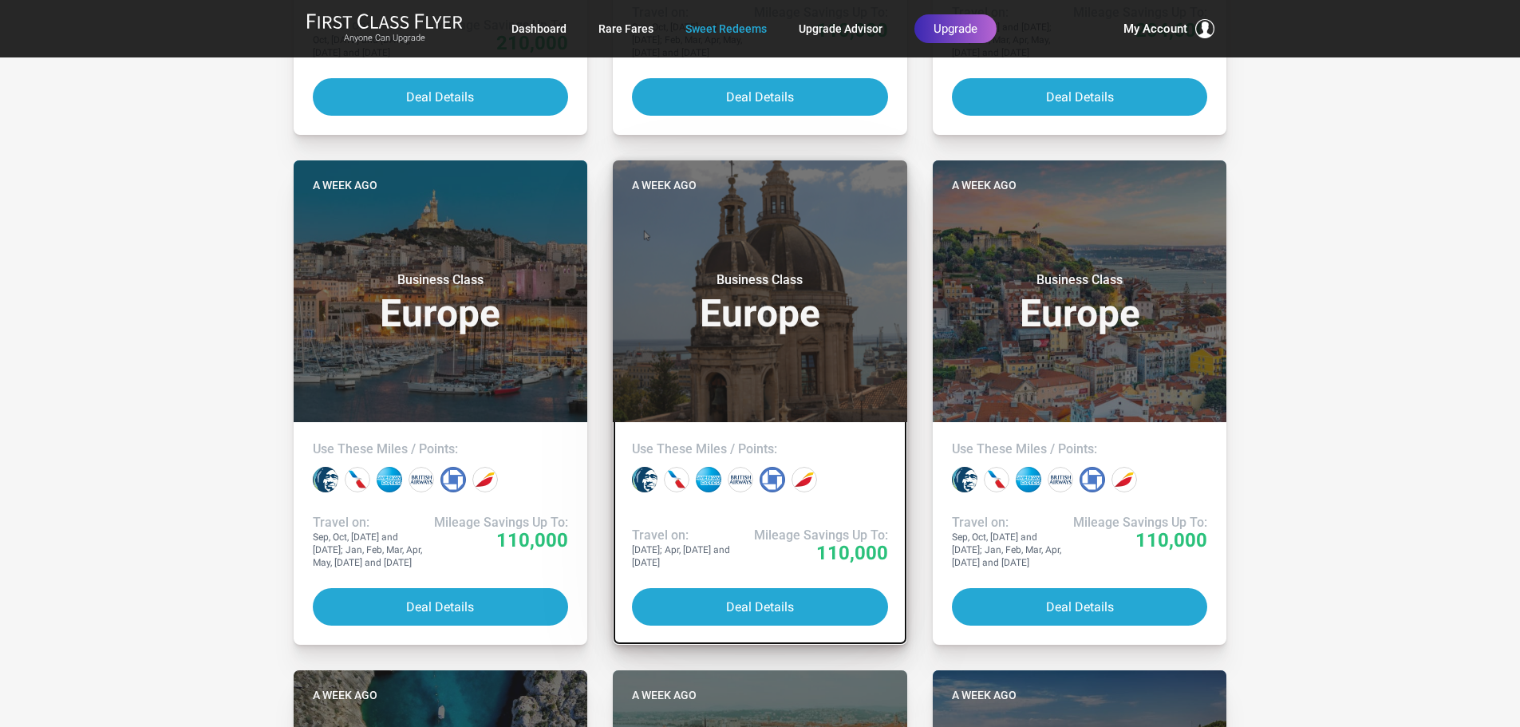
click at [646, 272] on h3 "Business Class Europe" at bounding box center [760, 302] width 256 height 61
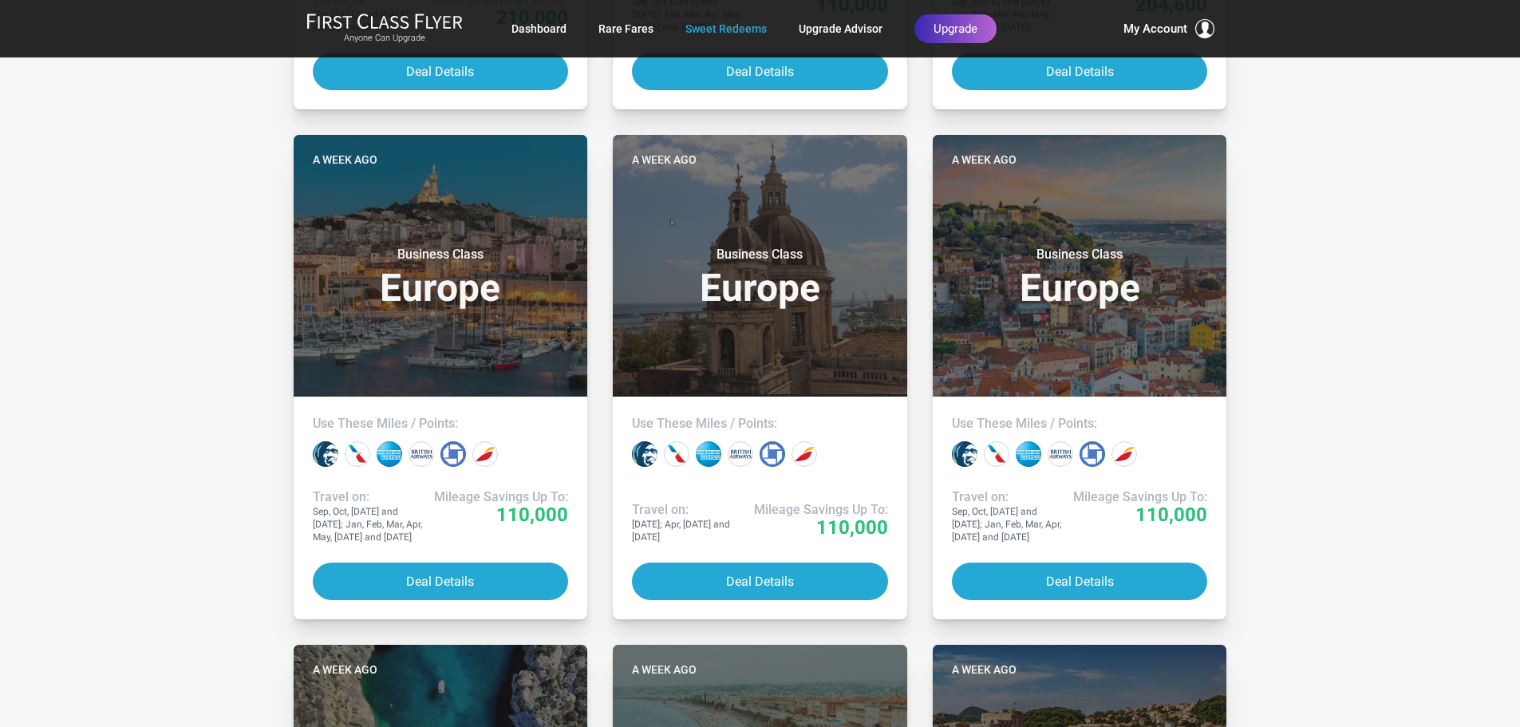
scroll to position [4219, 0]
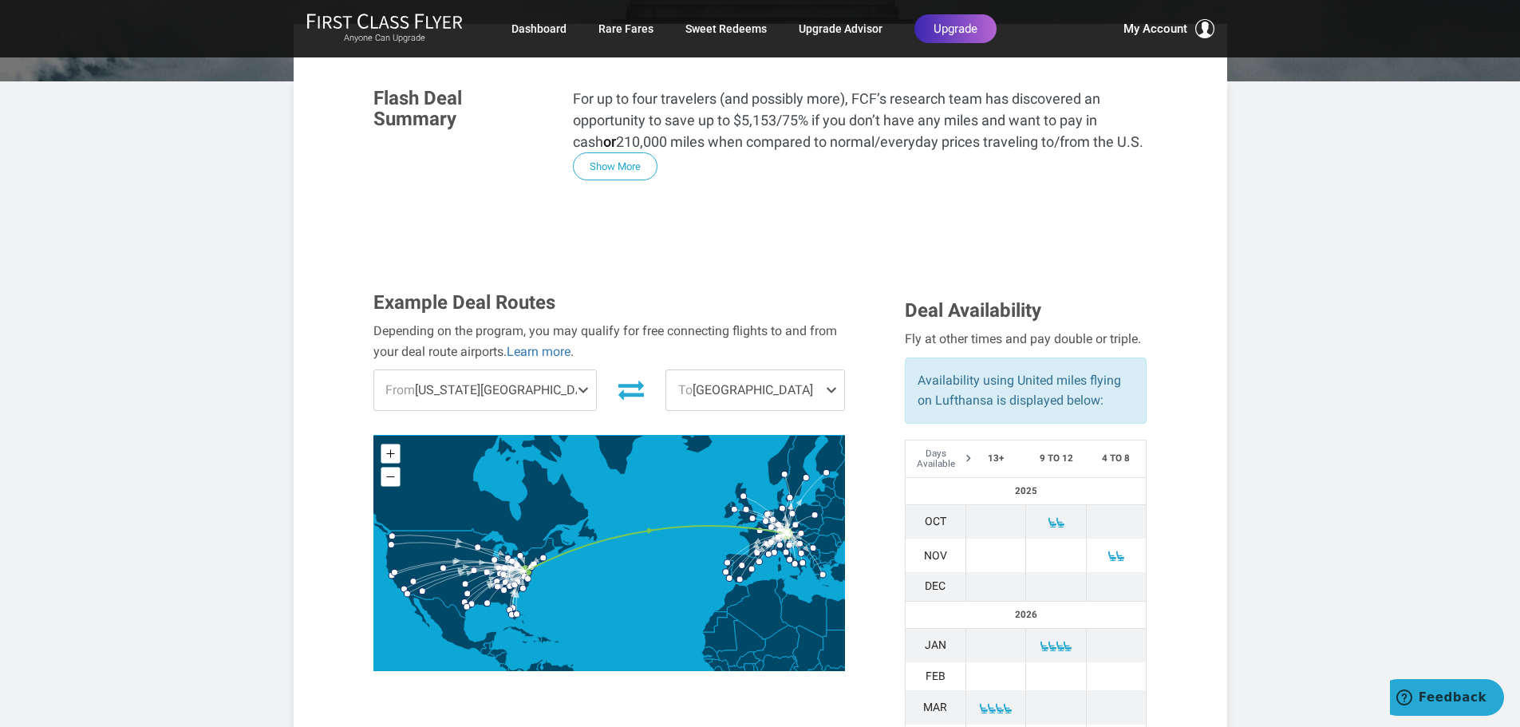
scroll to position [312, 0]
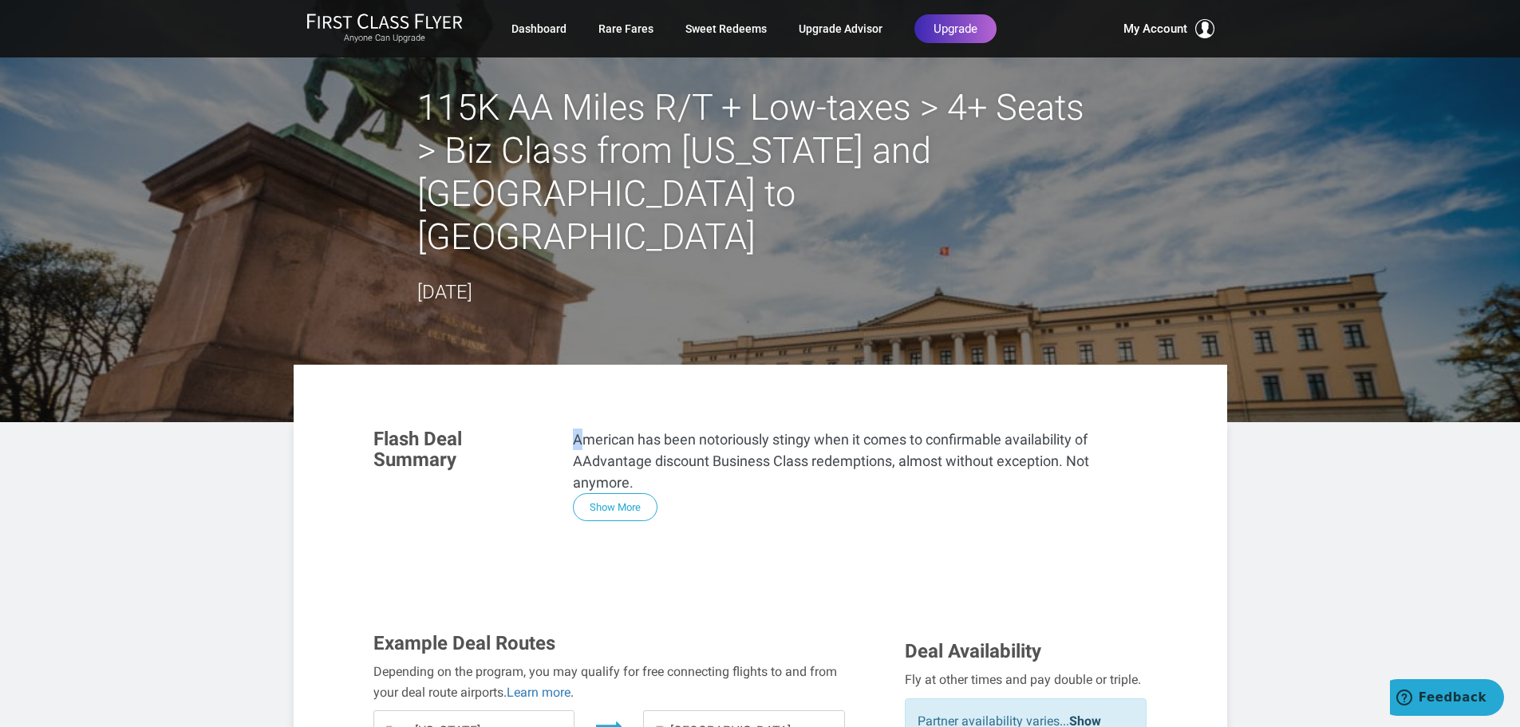
drag, startPoint x: 581, startPoint y: 345, endPoint x: 615, endPoint y: 356, distance: 36.1
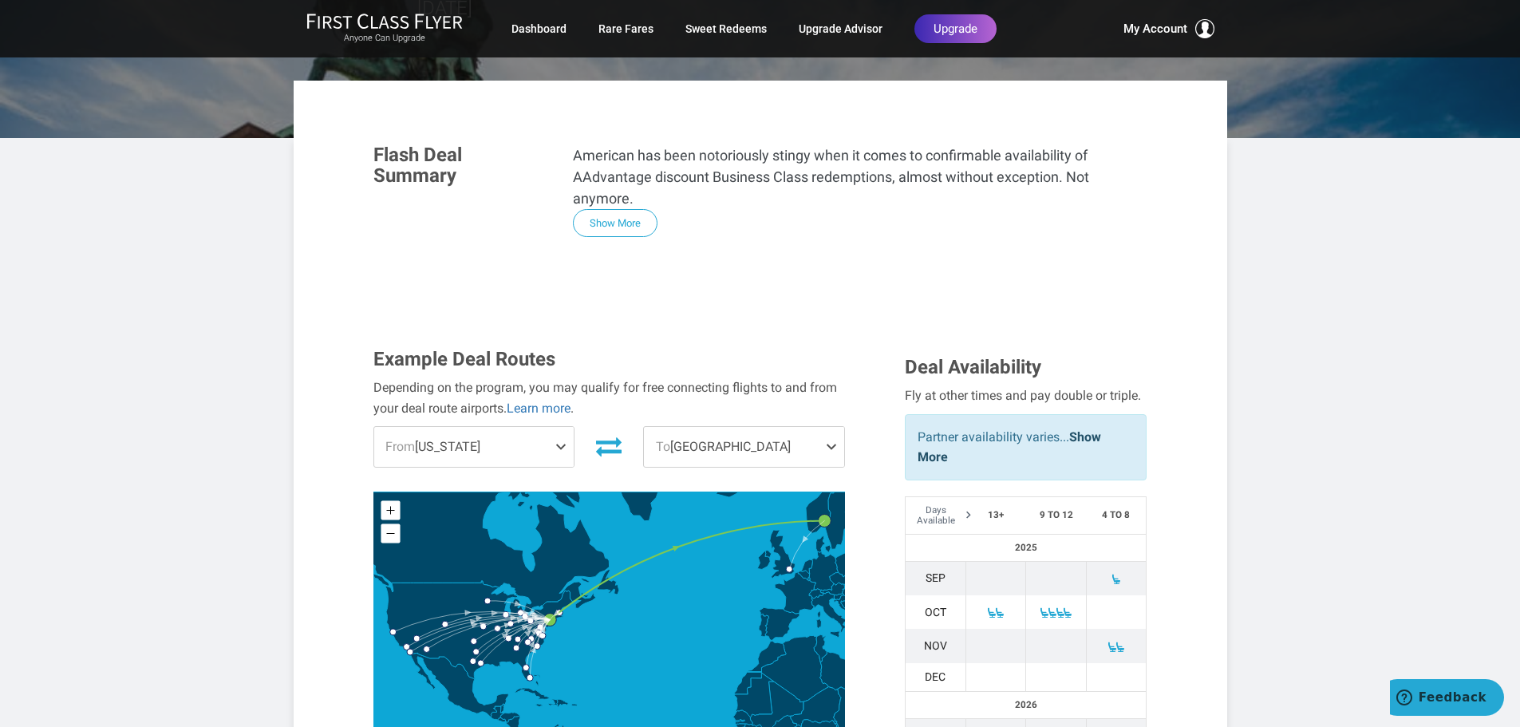
scroll to position [286, 0]
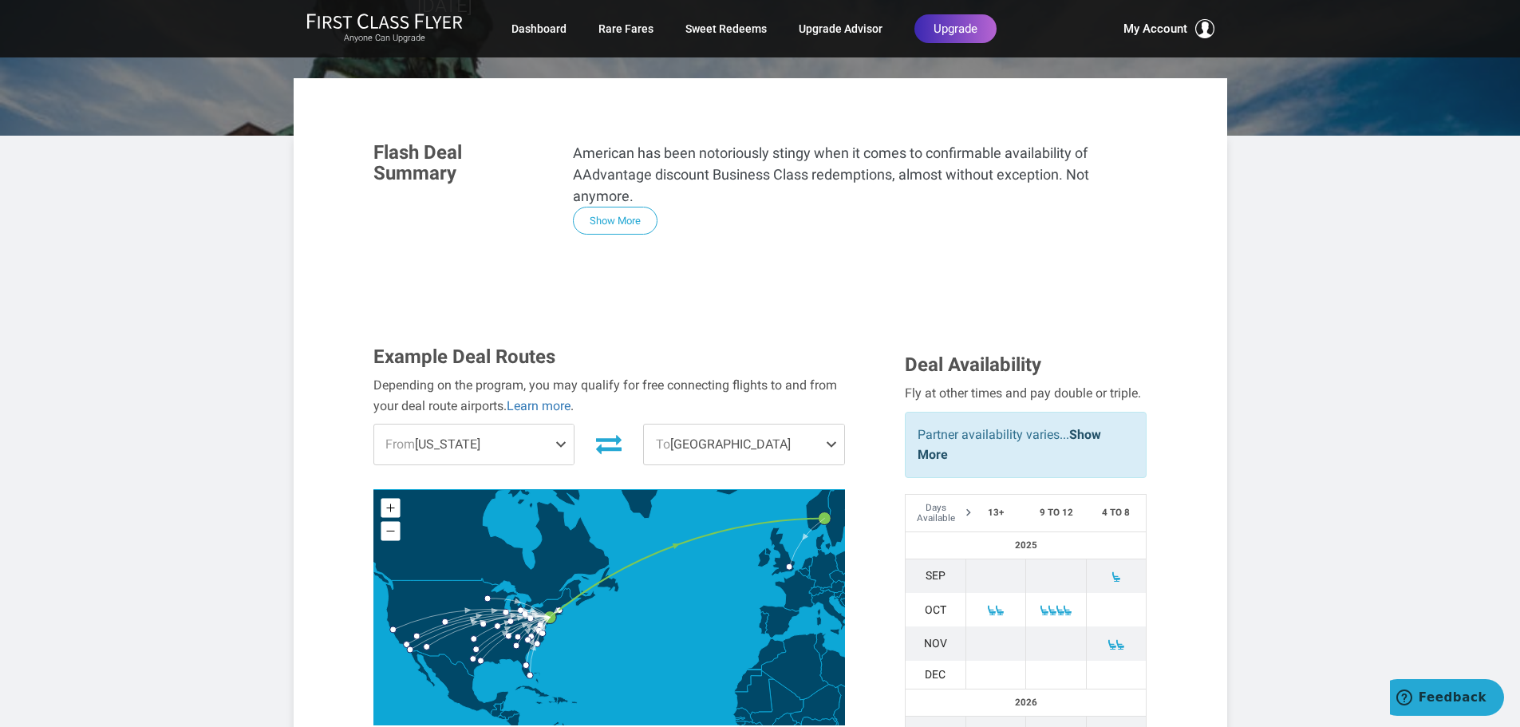
click at [560, 424] on span at bounding box center [563, 444] width 19 height 40
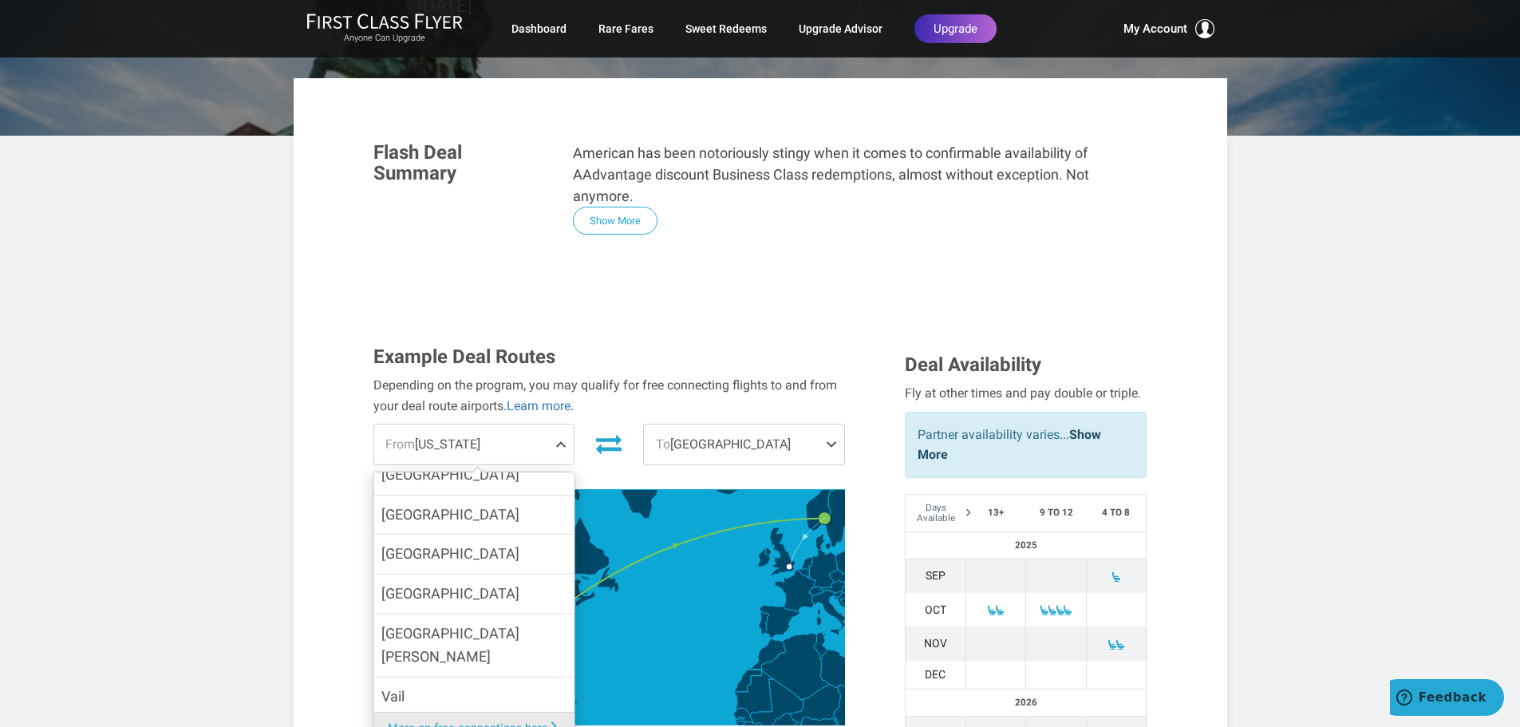
scroll to position [1097, 0]
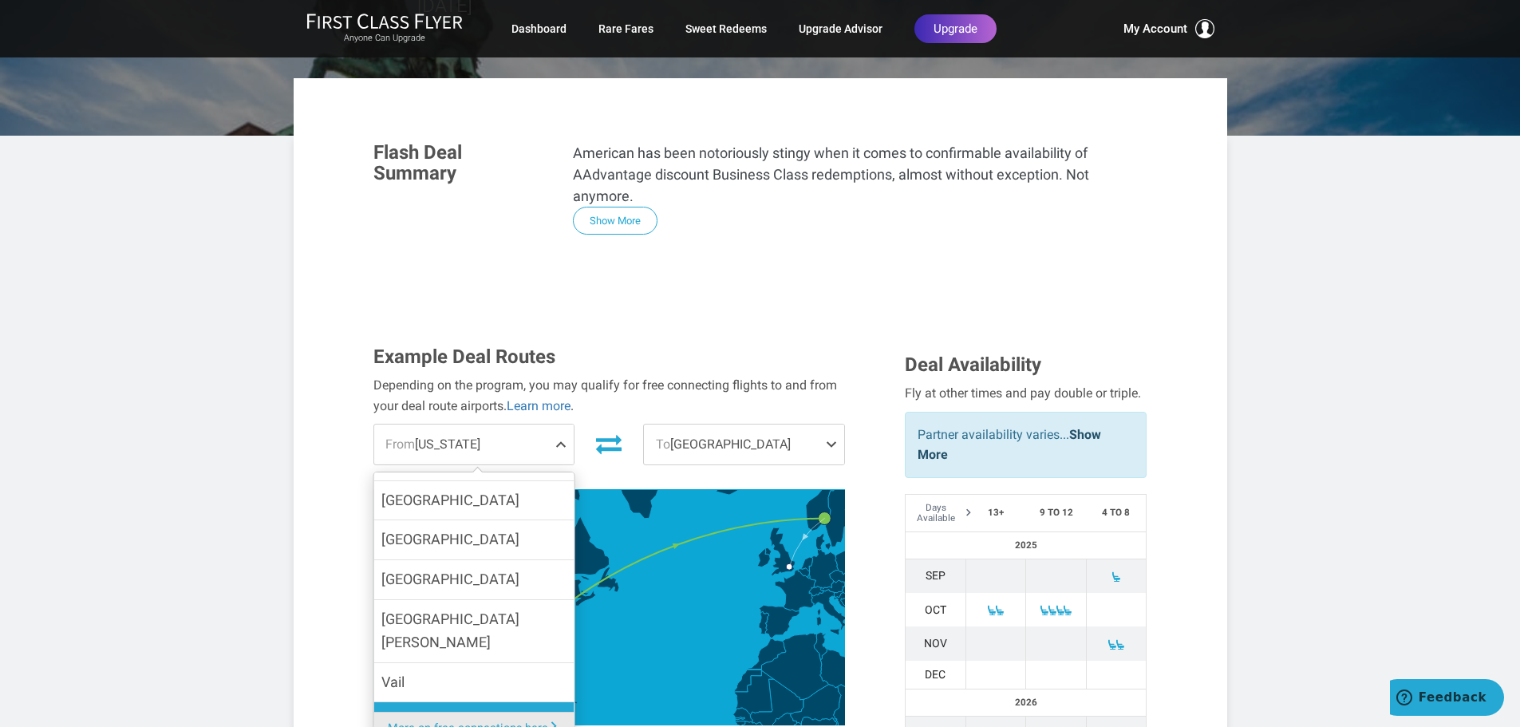
click at [493, 702] on label "[US_STATE][GEOGRAPHIC_DATA]" at bounding box center [473, 733] width 200 height 62
click at [0, 0] on input "[US_STATE][GEOGRAPHIC_DATA]" at bounding box center [0, 0] width 0 height 0
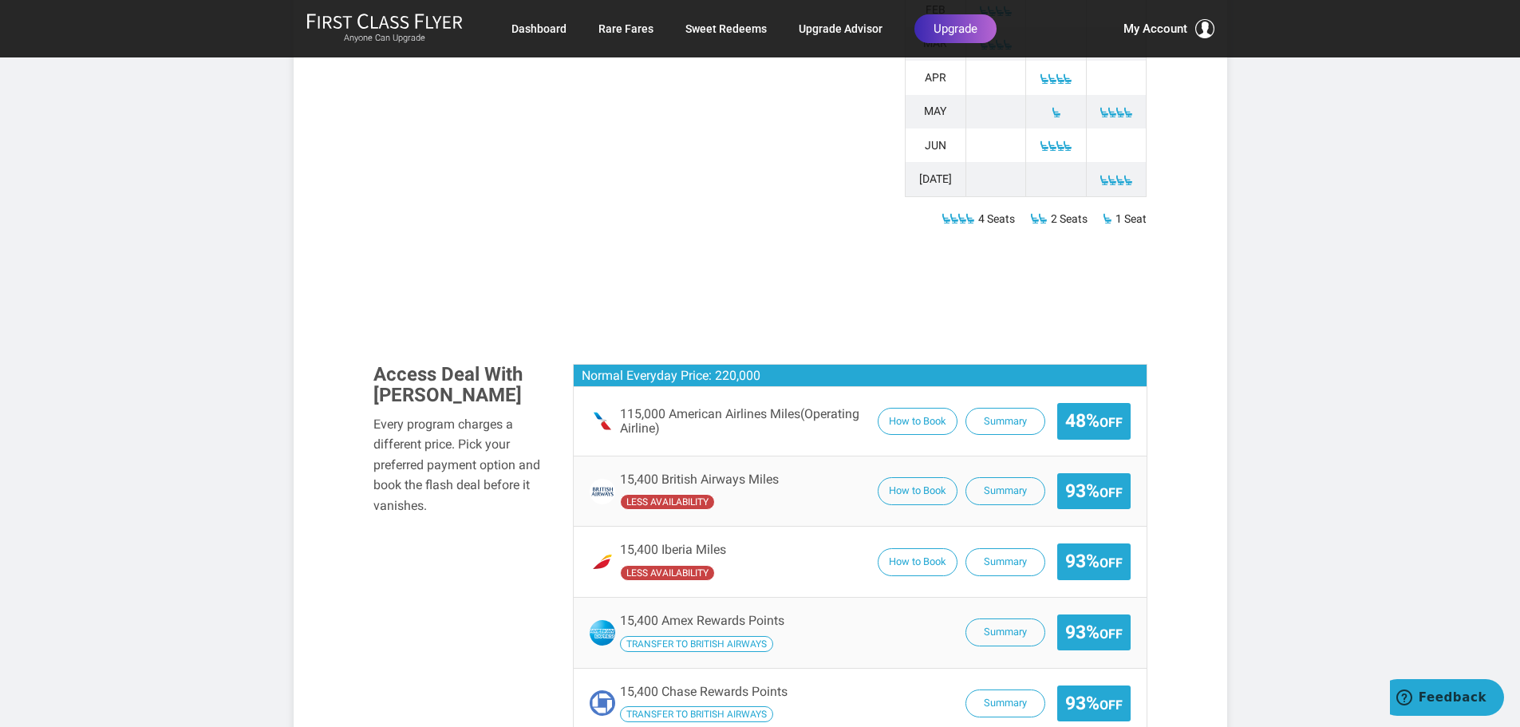
scroll to position [1063, 0]
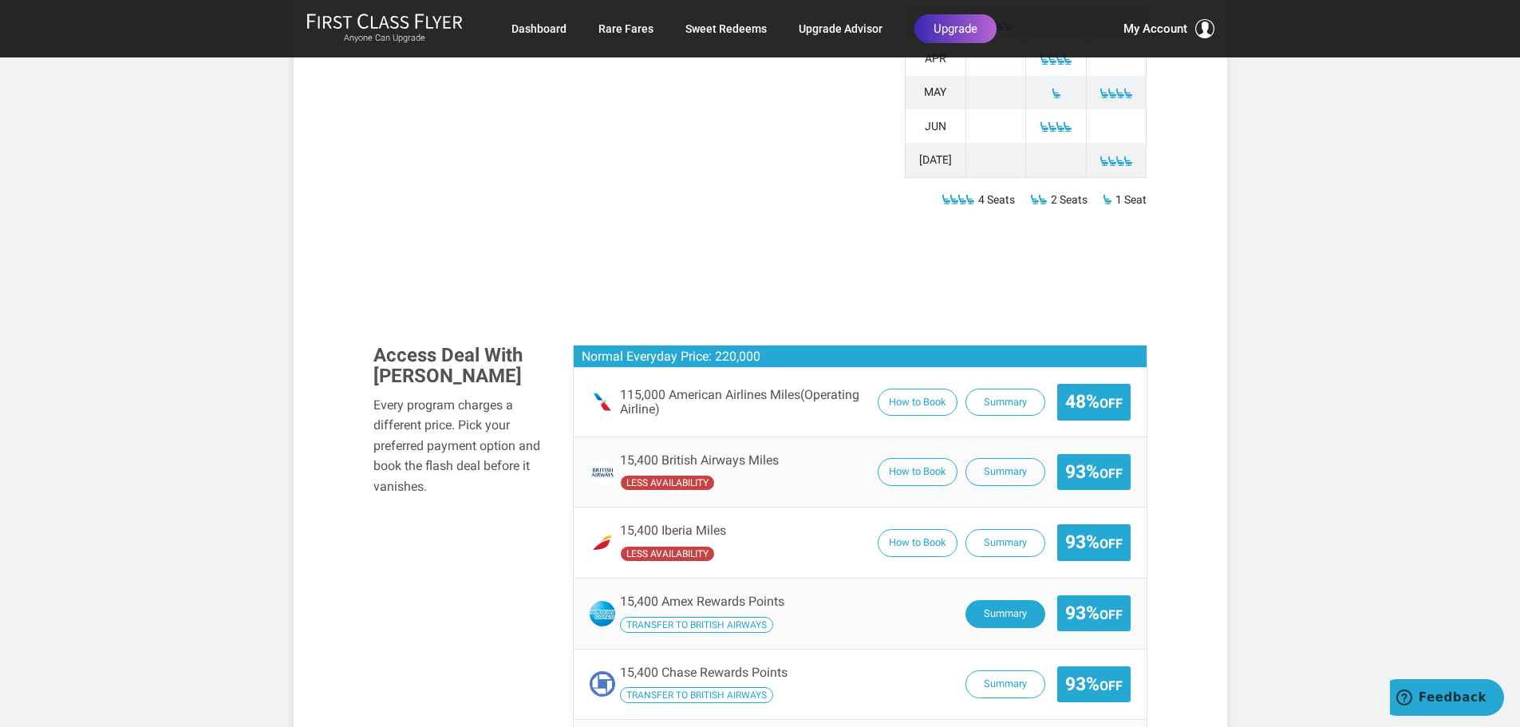
click at [978, 600] on button "Summary" at bounding box center [1005, 614] width 80 height 28
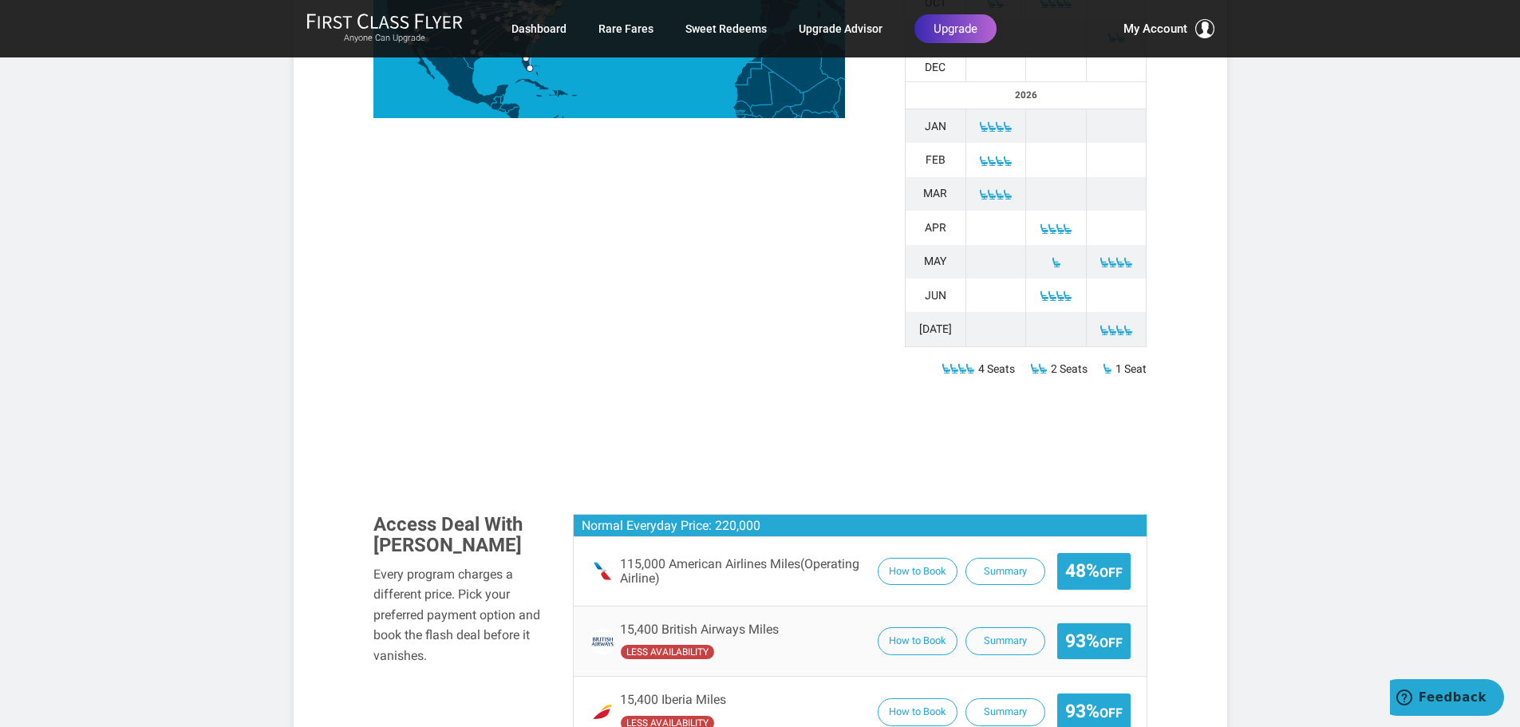
scroll to position [869, 0]
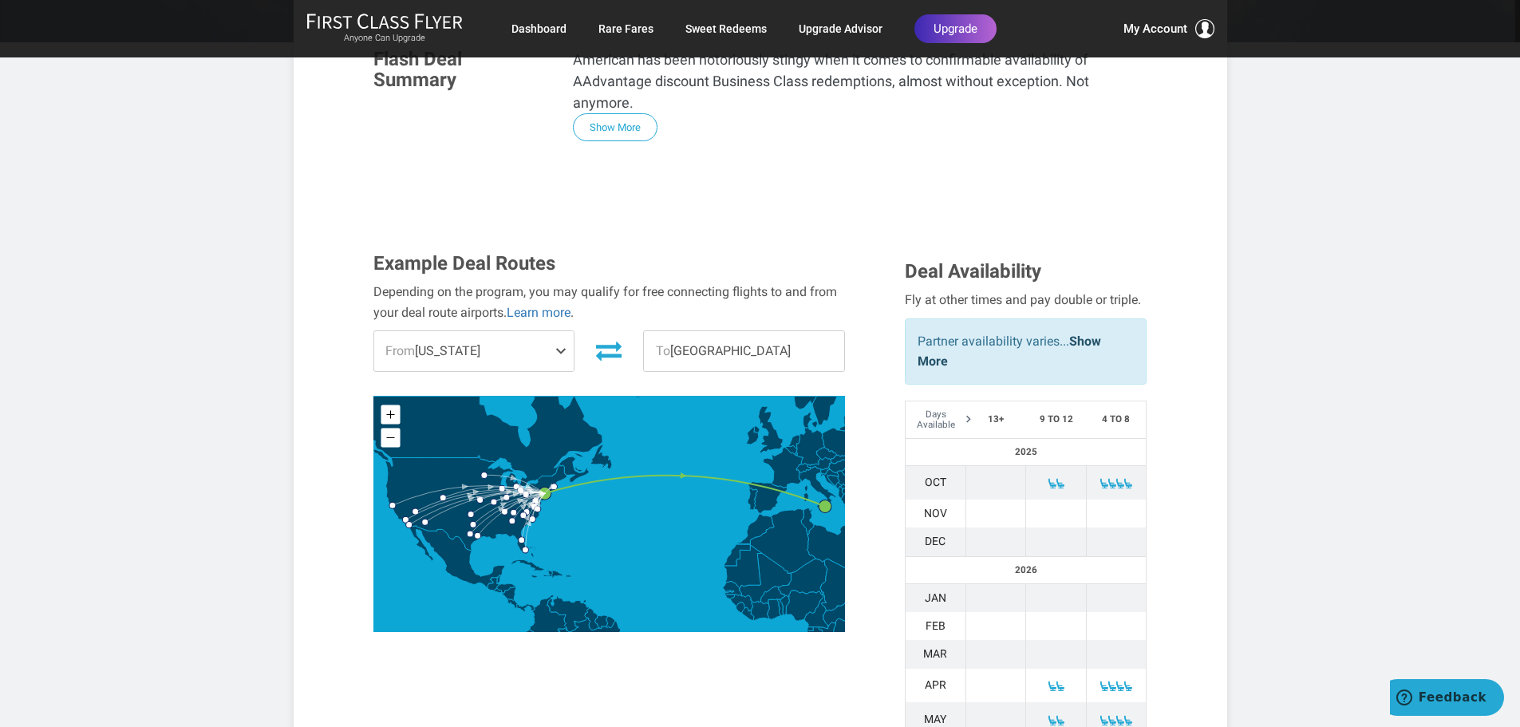
scroll to position [329, 0]
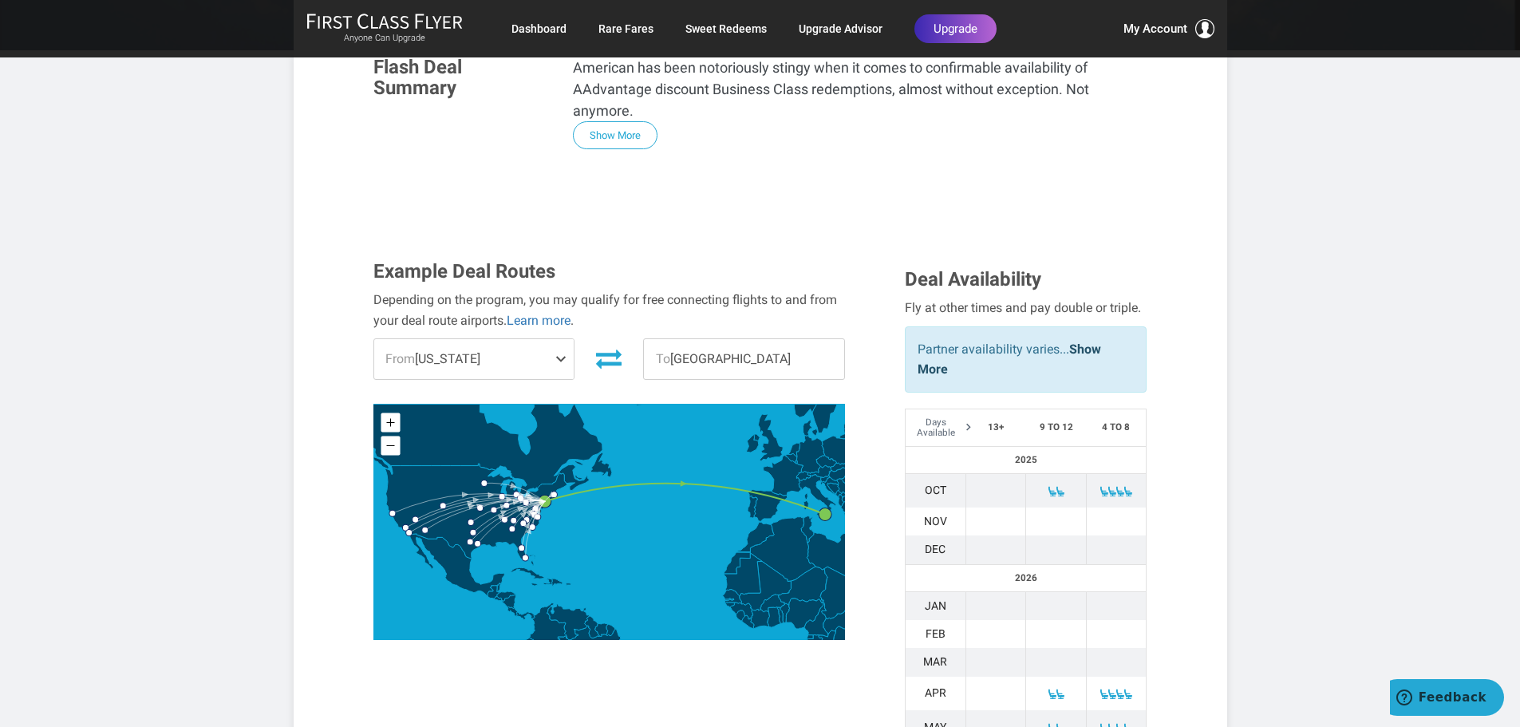
click at [562, 339] on span at bounding box center [563, 359] width 19 height 40
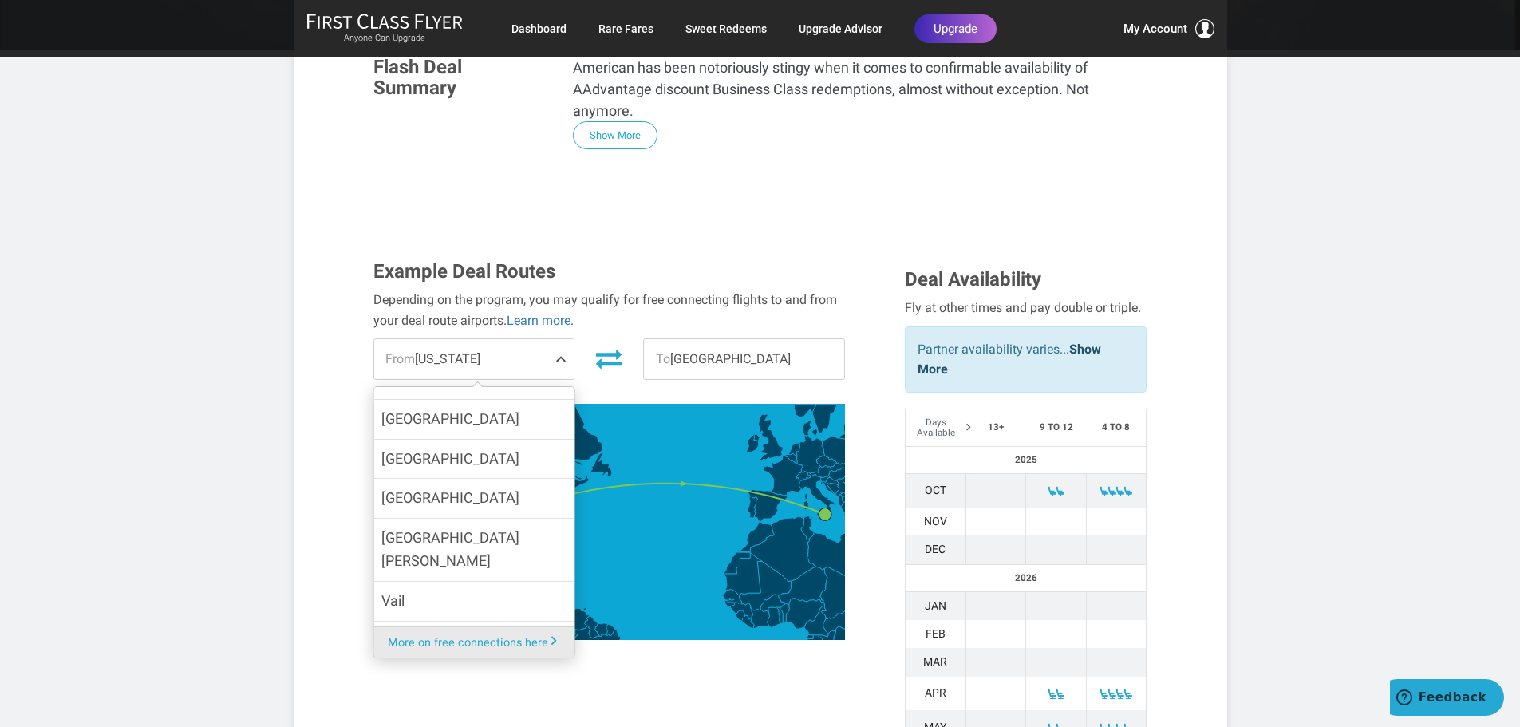
scroll to position [1057, 0]
click at [504, 617] on label "[US_STATE][GEOGRAPHIC_DATA]" at bounding box center [473, 648] width 200 height 62
click at [0, 0] on input "[US_STATE][GEOGRAPHIC_DATA]" at bounding box center [0, 0] width 0 height 0
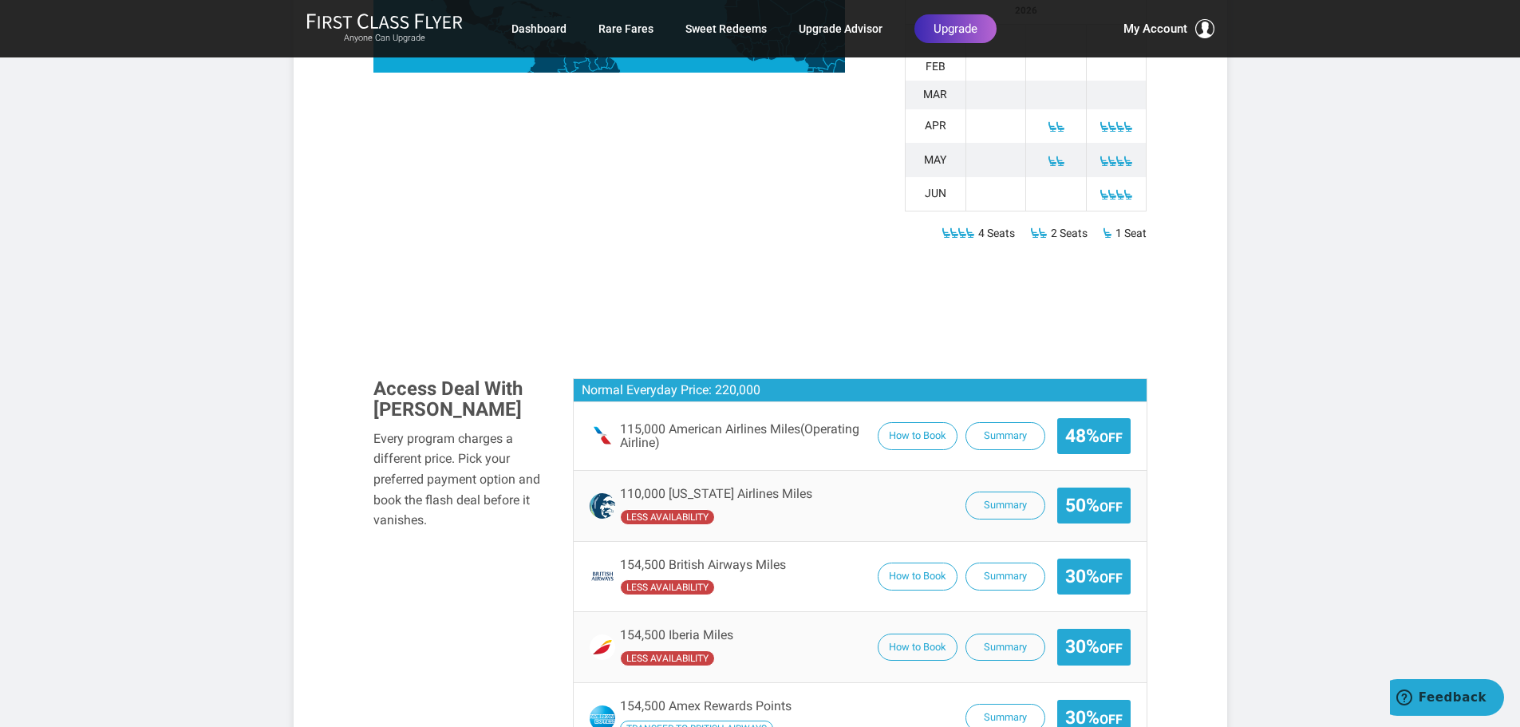
scroll to position [893, 0]
